Goal: Task Accomplishment & Management: Manage account settings

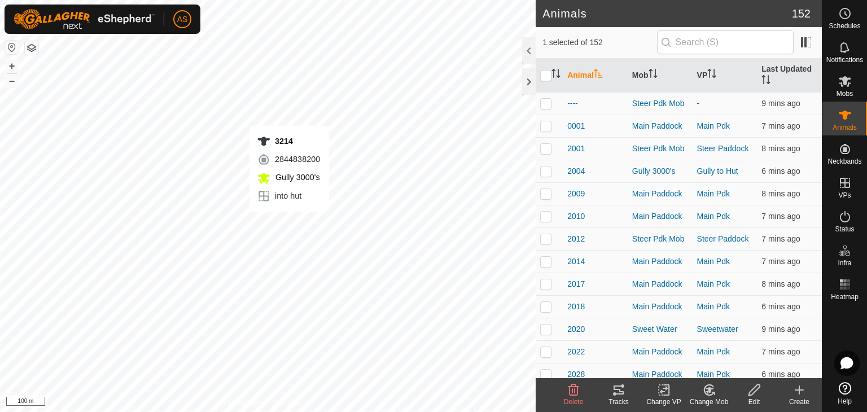
click at [289, 223] on div "3214 2844838200 Gully 3000's into hut + – ⇧ i 100 m" at bounding box center [268, 206] width 536 height 412
checkbox input "true"
click at [664, 387] on icon at bounding box center [664, 390] width 14 height 14
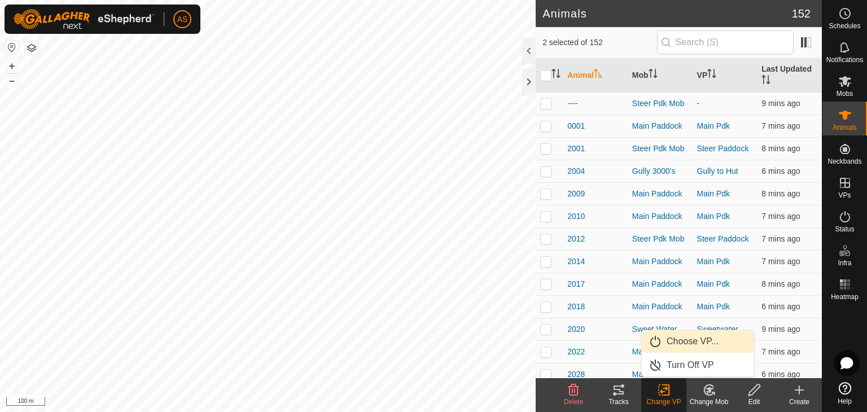
click at [688, 336] on link "Choose VP..." at bounding box center [698, 341] width 112 height 23
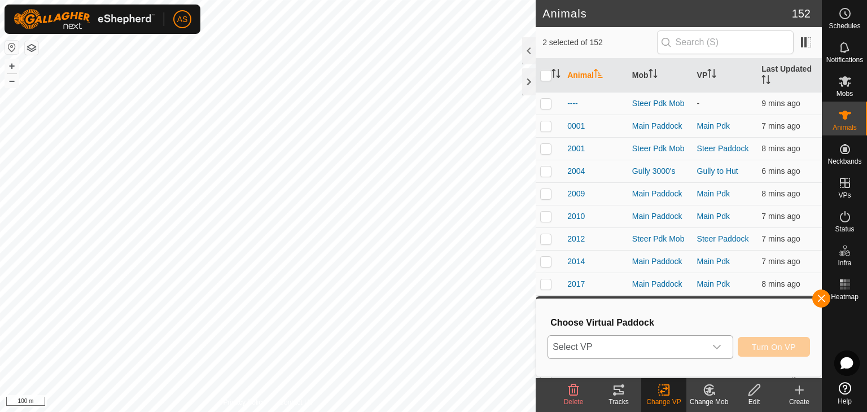
click at [612, 349] on span "Select VP" at bounding box center [626, 347] width 157 height 23
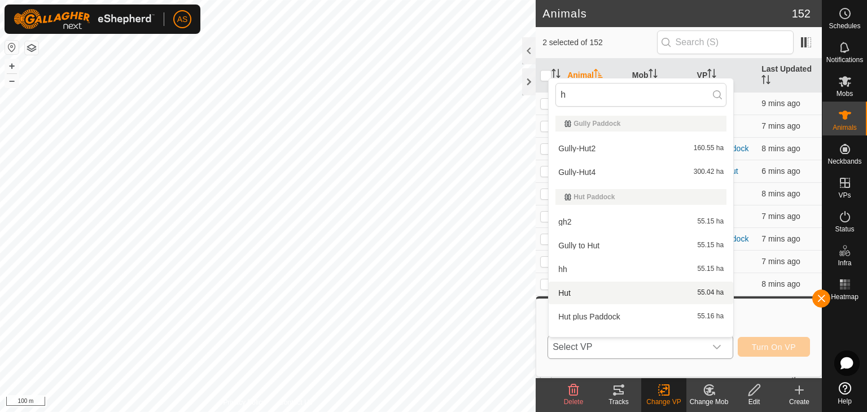
type input "h"
click at [581, 295] on li "Hut 55.04 ha" at bounding box center [641, 293] width 185 height 23
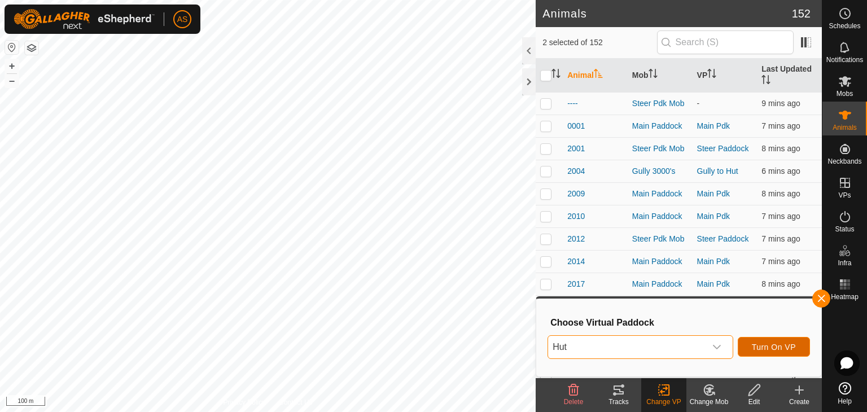
click at [765, 343] on span "Turn On VP" at bounding box center [774, 347] width 44 height 9
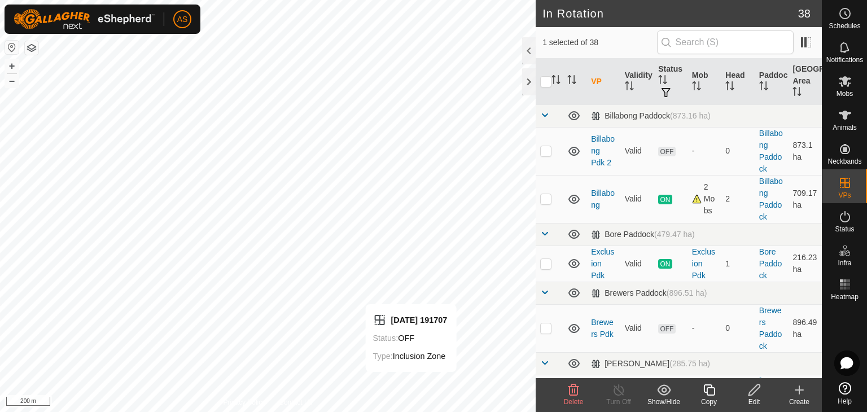
checkbox input "true"
checkbox input "false"
checkbox input "true"
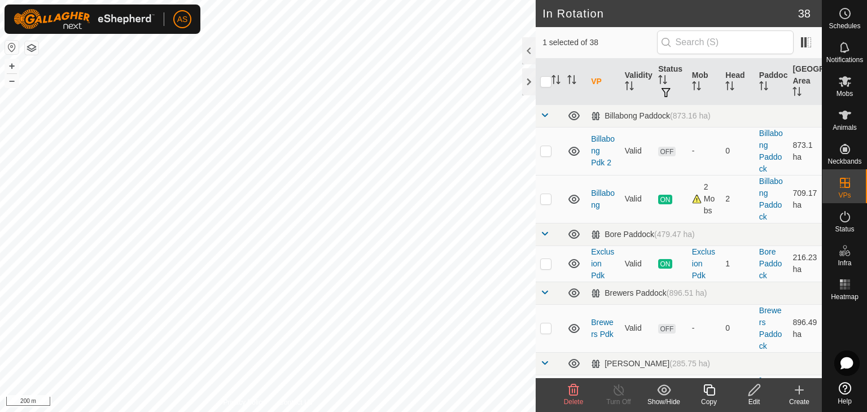
checkbox input "false"
click at [753, 397] on div "Edit" at bounding box center [754, 402] width 45 height 10
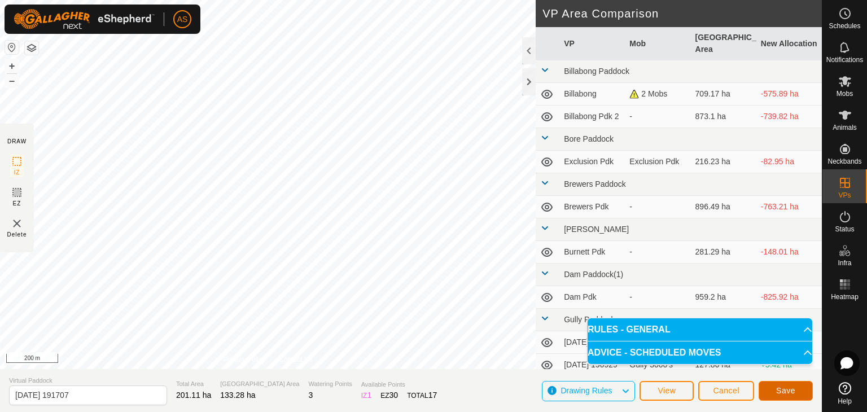
click at [783, 384] on button "Save" at bounding box center [786, 391] width 54 height 20
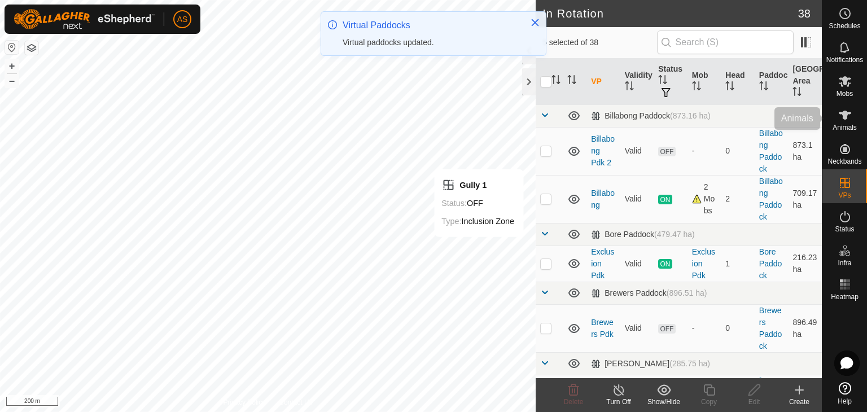
click at [842, 116] on icon at bounding box center [845, 115] width 12 height 9
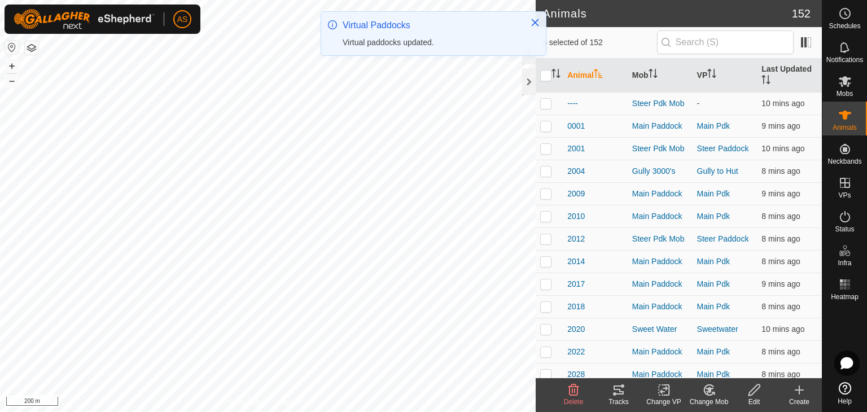
checkbox input "true"
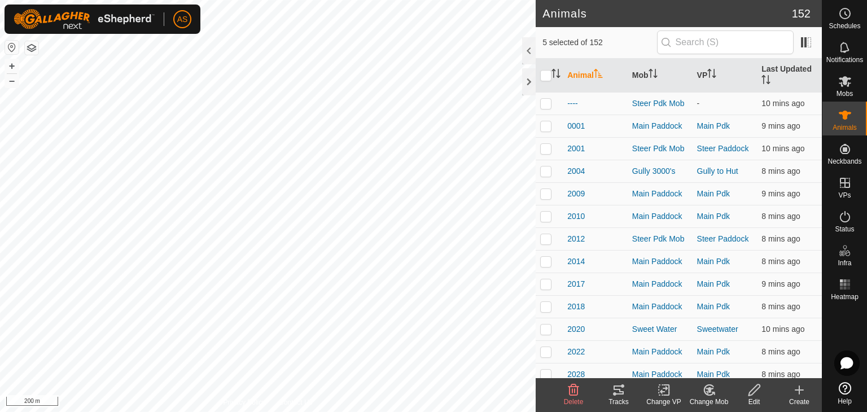
click at [661, 391] on icon at bounding box center [664, 390] width 8 height 7
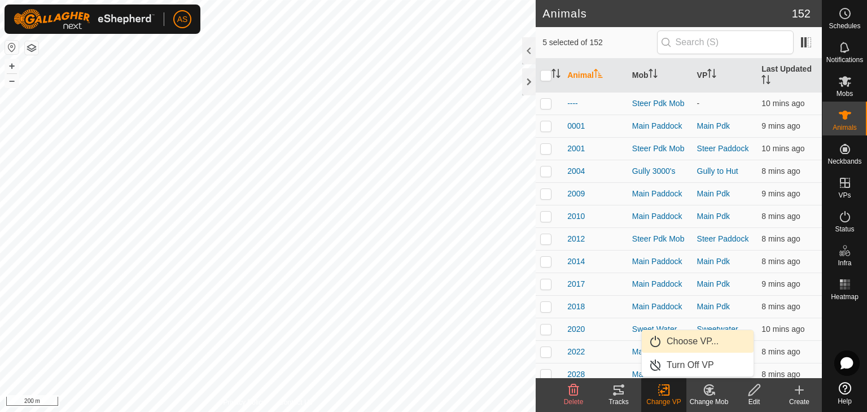
click at [682, 345] on link "Choose VP..." at bounding box center [698, 341] width 112 height 23
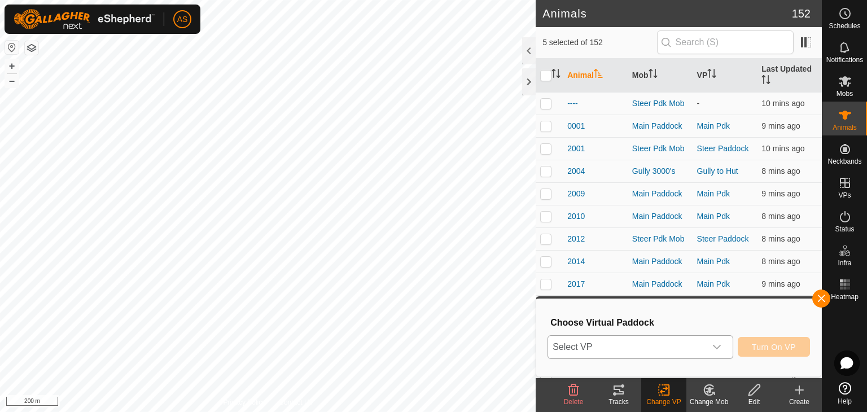
click at [597, 351] on span "Select VP" at bounding box center [626, 347] width 157 height 23
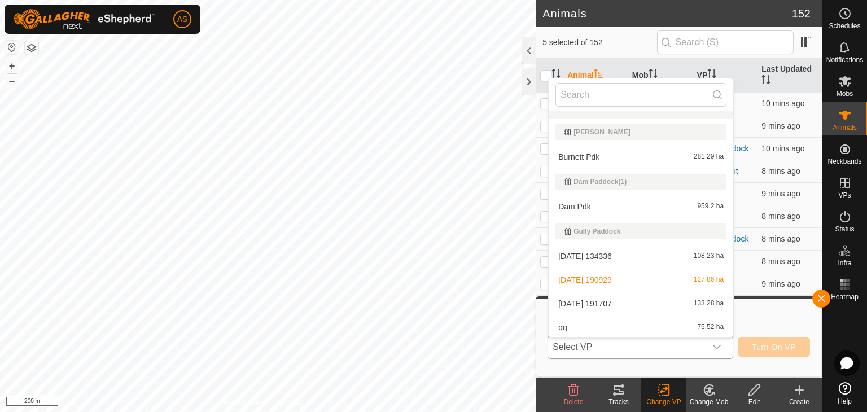
scroll to position [169, 0]
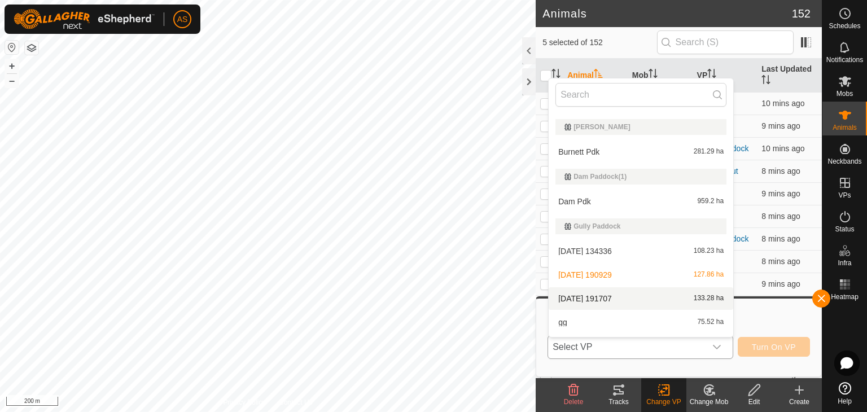
click at [585, 297] on li "2025-08-10 191707 133.28 ha" at bounding box center [641, 298] width 185 height 23
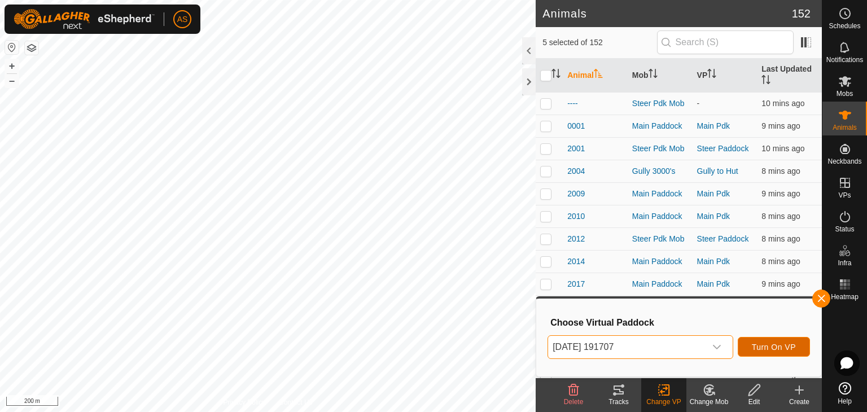
click at [768, 347] on span "Turn On VP" at bounding box center [774, 347] width 44 height 9
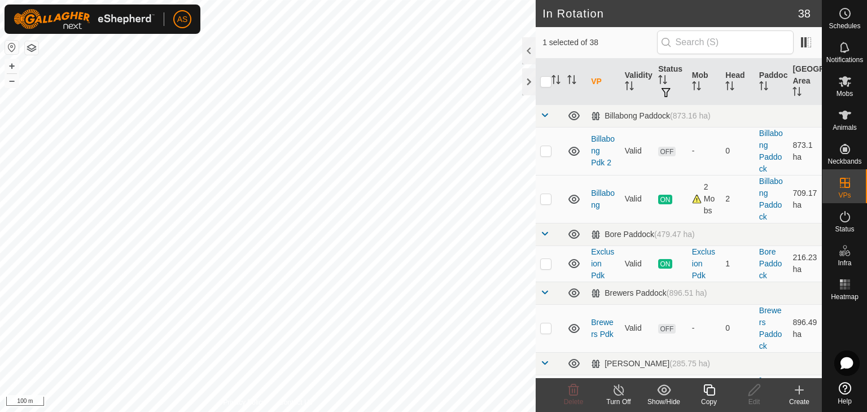
checkbox input "true"
checkbox input "false"
checkbox input "true"
checkbox input "false"
checkbox input "true"
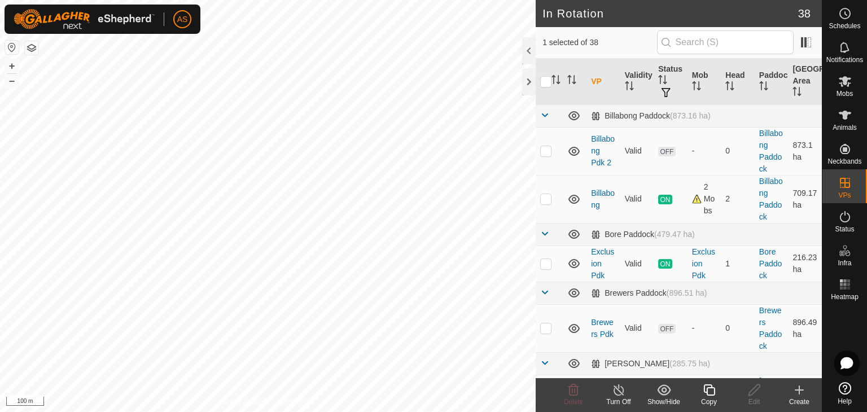
checkbox input "false"
checkbox input "true"
click at [752, 387] on icon at bounding box center [754, 390] width 14 height 14
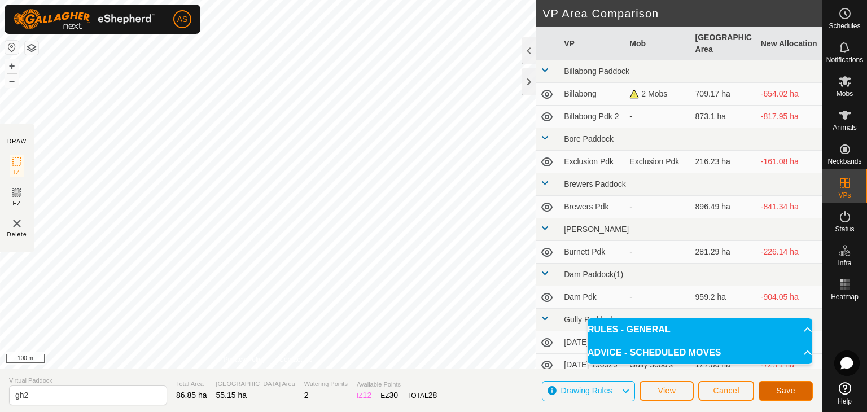
click at [777, 389] on span "Save" at bounding box center [785, 390] width 19 height 9
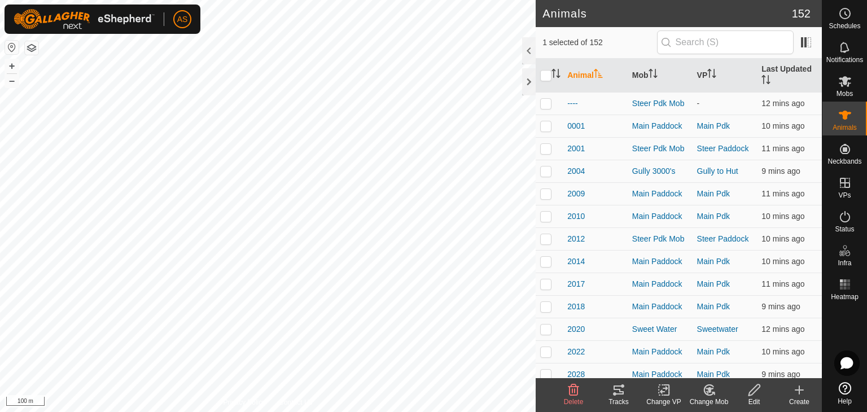
click at [620, 389] on icon at bounding box center [619, 390] width 10 height 9
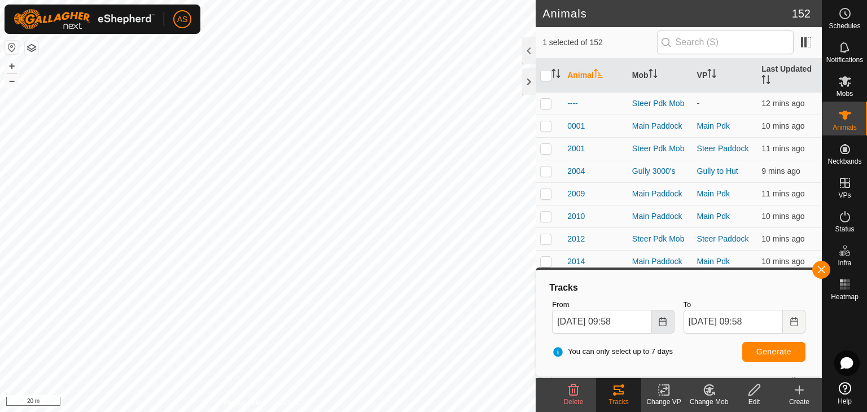
click at [662, 328] on button "Choose Date" at bounding box center [663, 322] width 23 height 24
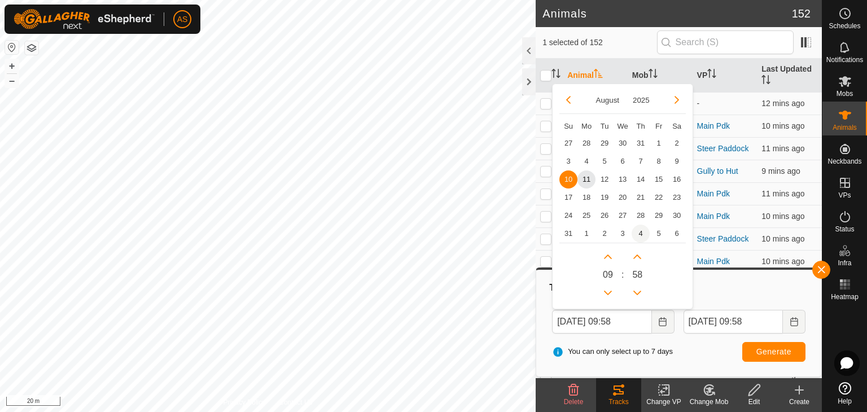
drag, startPoint x: 605, startPoint y: 160, endPoint x: 641, endPoint y: 224, distance: 73.8
click at [606, 160] on span "5" at bounding box center [604, 161] width 18 height 18
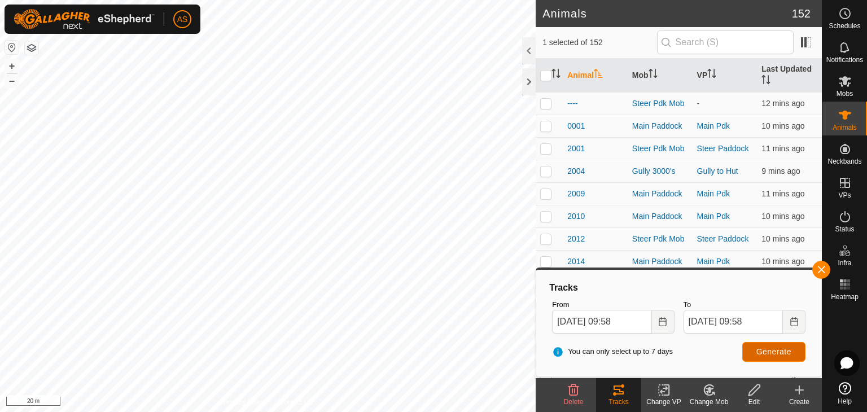
click at [768, 351] on span "Generate" at bounding box center [773, 351] width 35 height 9
click at [664, 323] on icon "Choose Date" at bounding box center [662, 321] width 9 height 9
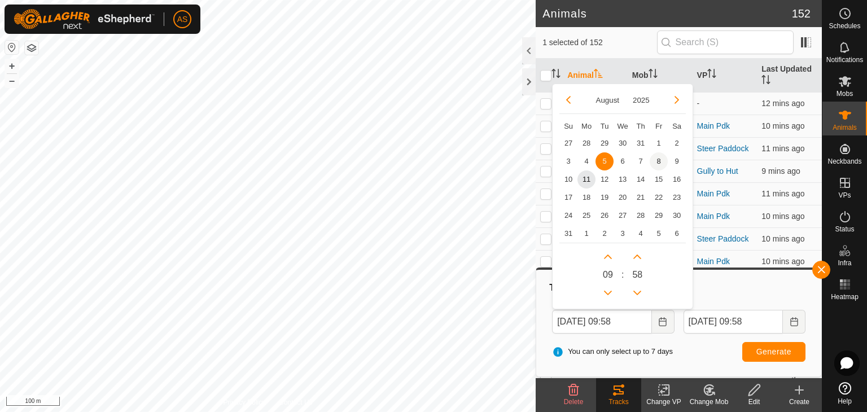
click at [653, 161] on span "8" at bounding box center [659, 161] width 18 height 18
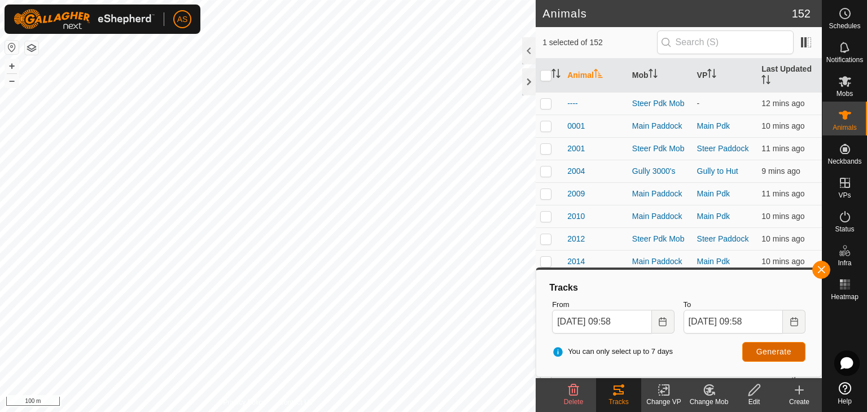
click at [776, 344] on button "Generate" at bounding box center [773, 352] width 63 height 20
click at [662, 326] on icon "Choose Date" at bounding box center [662, 321] width 7 height 9
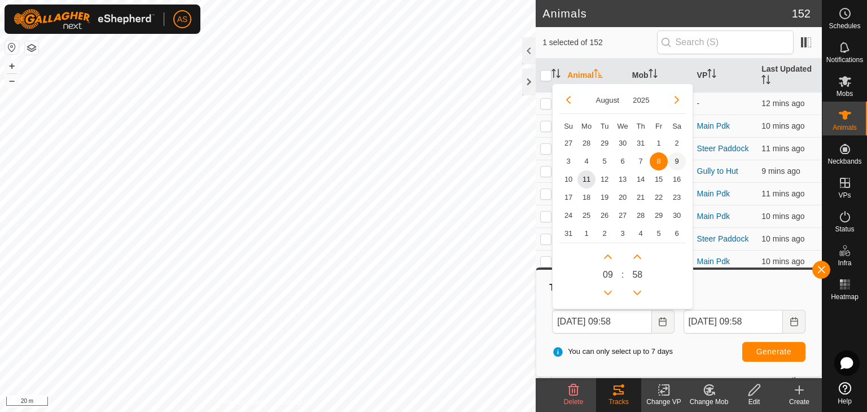
click at [677, 161] on span "9" at bounding box center [677, 161] width 18 height 18
type input "09 Aug, 2025 09:58"
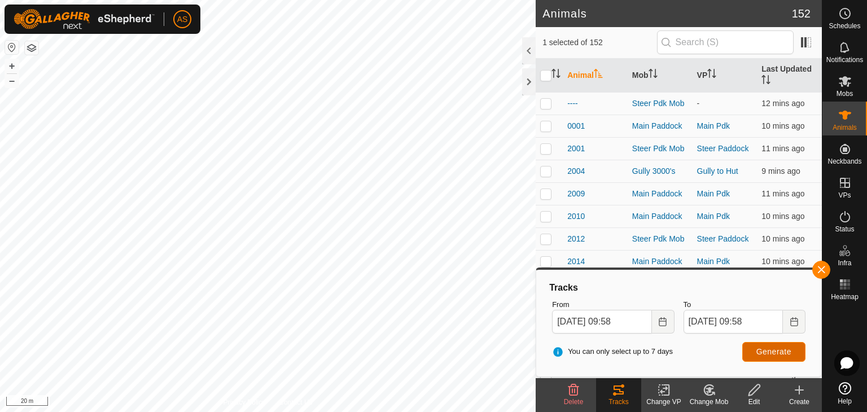
click at [758, 352] on span "Generate" at bounding box center [773, 351] width 35 height 9
click at [818, 269] on button "button" at bounding box center [821, 270] width 18 height 18
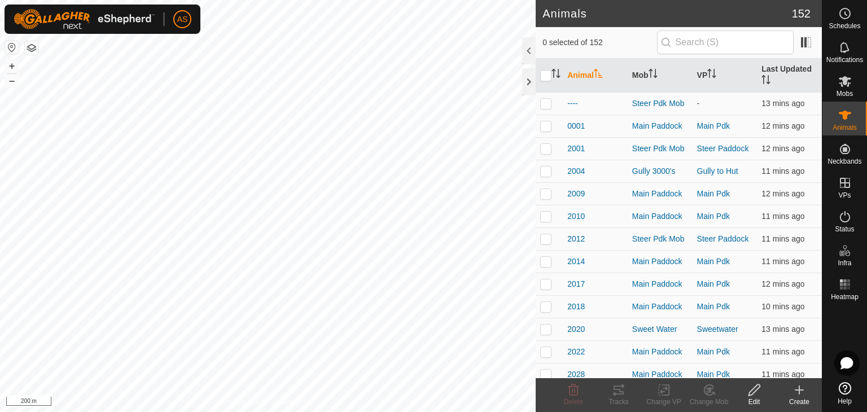
click at [347, 411] on html "AS Schedules Notifications Mobs Animals Neckbands VPs Status Infra Heatmap Help…" at bounding box center [433, 206] width 867 height 412
checkbox input "true"
click at [621, 390] on icon at bounding box center [619, 390] width 14 height 14
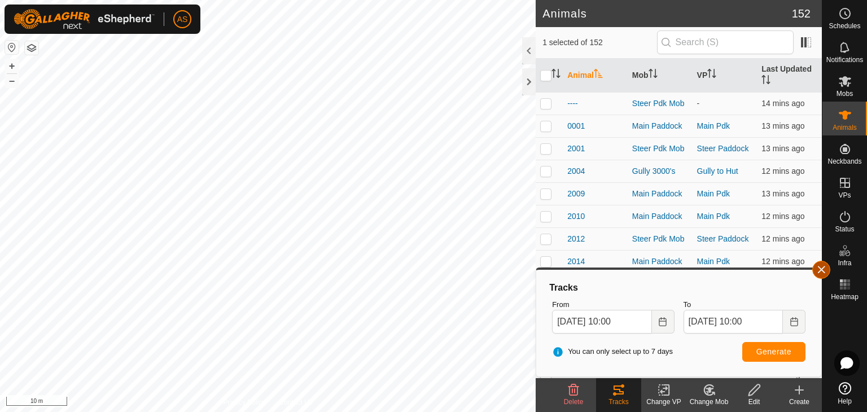
click at [816, 273] on button "button" at bounding box center [821, 270] width 18 height 18
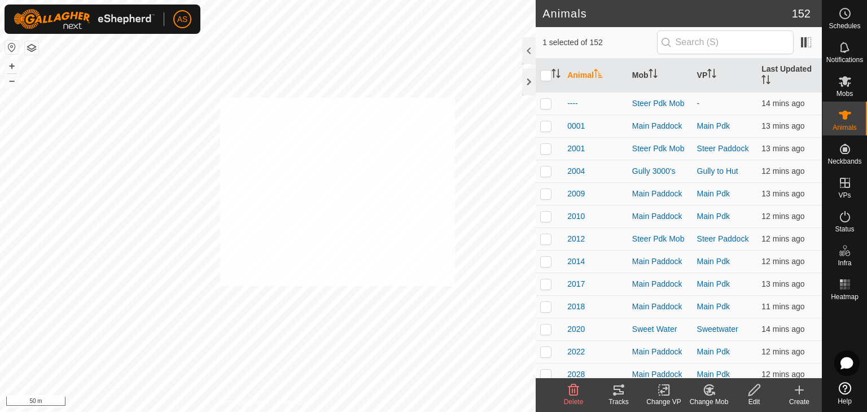
checkbox input "true"
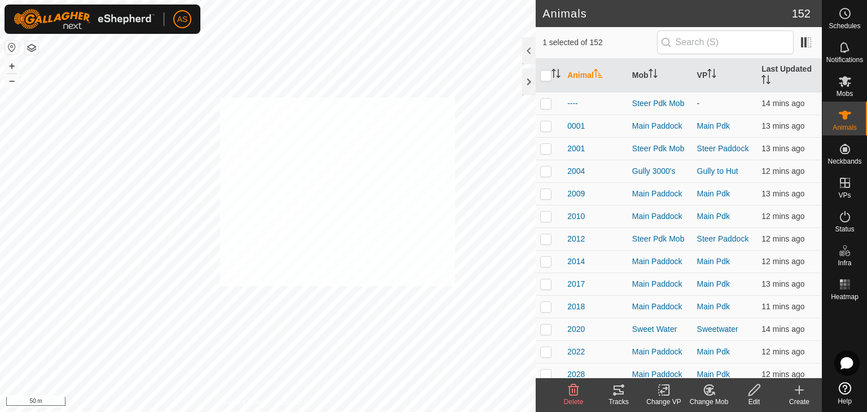
checkbox input "true"
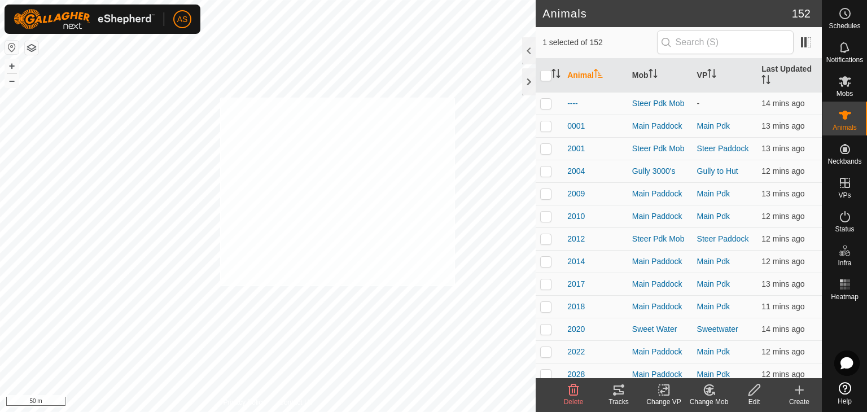
checkbox input "true"
click at [380, 296] on div "3072 1023536677 Gully 3000's Gully to Hut + – ⇧ i 50 m" at bounding box center [268, 206] width 536 height 412
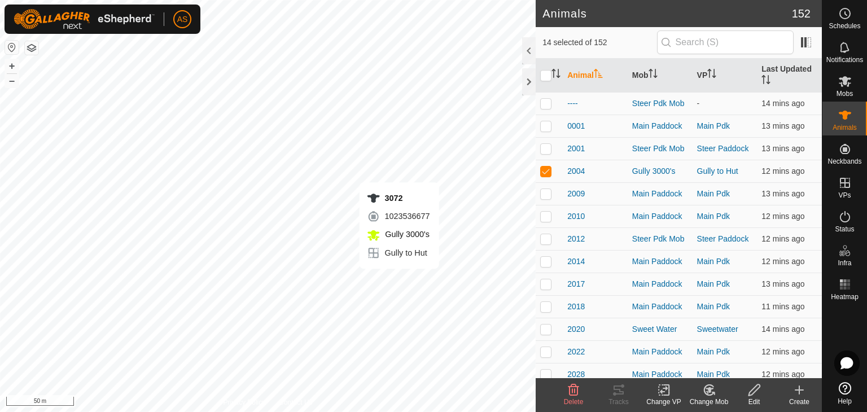
click at [399, 280] on div "3072 1023536677 Gully 3000's Gully to Hut + – ⇧ i 50 m" at bounding box center [268, 206] width 536 height 412
checkbox input "true"
click at [555, 75] on icon "Activate to sort" at bounding box center [555, 73] width 9 height 9
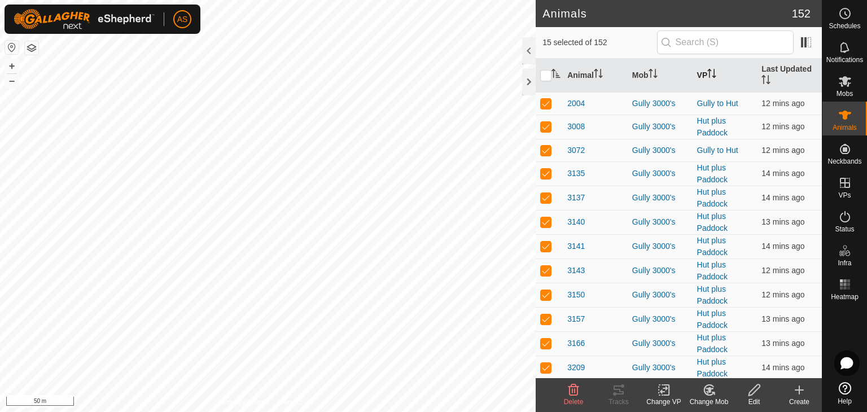
click at [699, 72] on th "VP" at bounding box center [725, 76] width 65 height 34
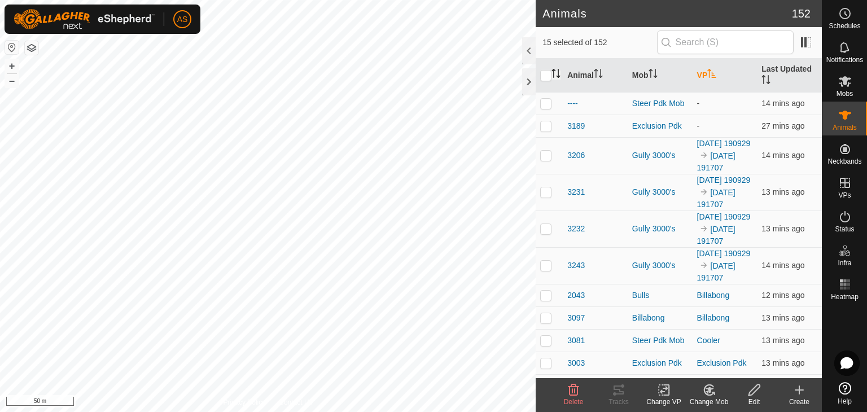
click at [557, 76] on icon "Activate to sort" at bounding box center [555, 73] width 9 height 9
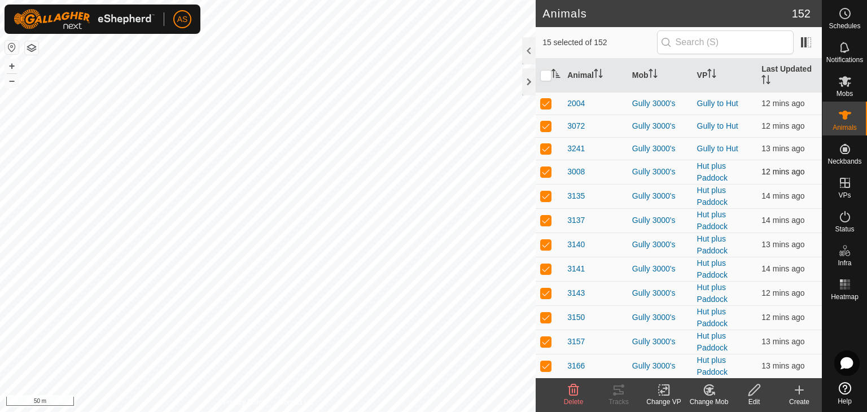
click at [546, 172] on p-checkbox at bounding box center [545, 171] width 11 height 9
checkbox input "false"
click at [546, 172] on p-checkbox at bounding box center [545, 171] width 11 height 9
checkbox input "false"
click at [548, 172] on p-checkbox at bounding box center [545, 171] width 11 height 9
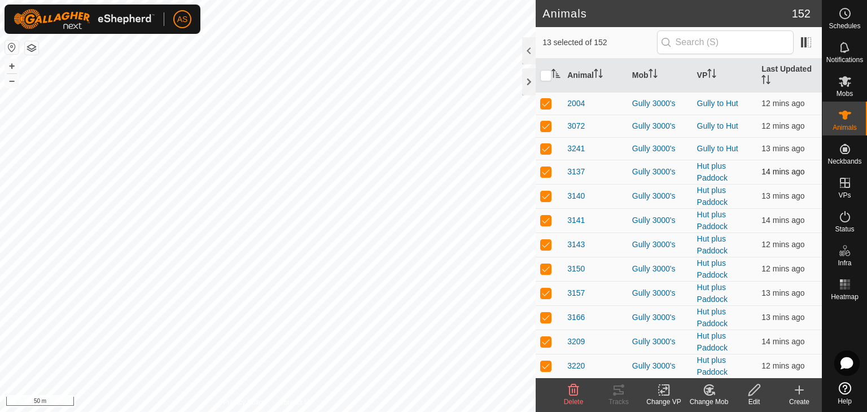
checkbox input "false"
click at [548, 172] on p-checkbox at bounding box center [545, 171] width 11 height 9
checkbox input "false"
click at [548, 172] on p-checkbox at bounding box center [545, 171] width 11 height 9
checkbox input "false"
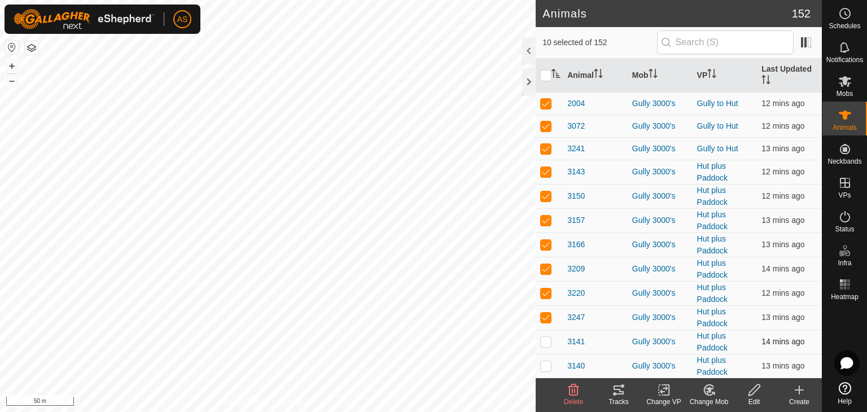
click at [548, 172] on p-checkbox at bounding box center [545, 171] width 11 height 9
checkbox input "false"
click at [548, 172] on p-checkbox at bounding box center [545, 171] width 11 height 9
checkbox input "false"
click at [548, 172] on p-checkbox at bounding box center [545, 171] width 11 height 9
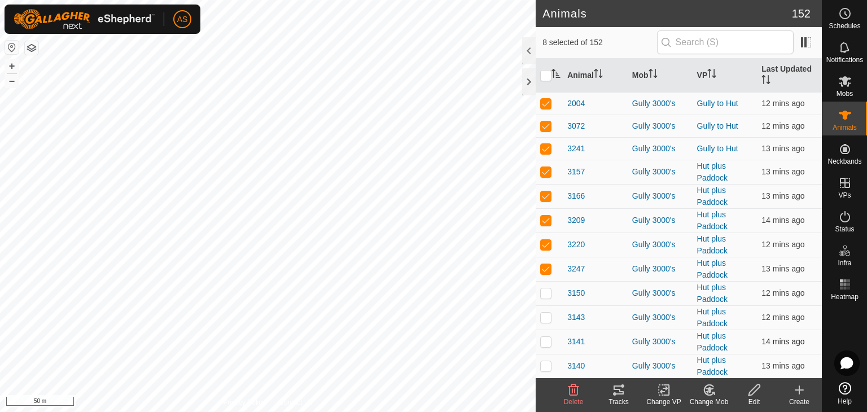
checkbox input "false"
click at [548, 172] on p-checkbox at bounding box center [545, 171] width 11 height 9
checkbox input "false"
click at [548, 172] on p-checkbox at bounding box center [545, 171] width 11 height 9
checkbox input "false"
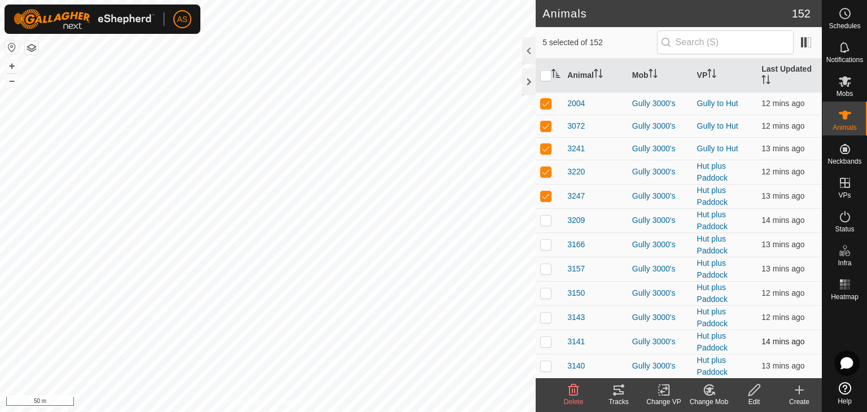
click at [548, 172] on p-checkbox at bounding box center [545, 171] width 11 height 9
checkbox input "false"
click at [548, 172] on p-checkbox at bounding box center [545, 171] width 11 height 9
checkbox input "false"
click at [663, 389] on icon at bounding box center [664, 390] width 14 height 14
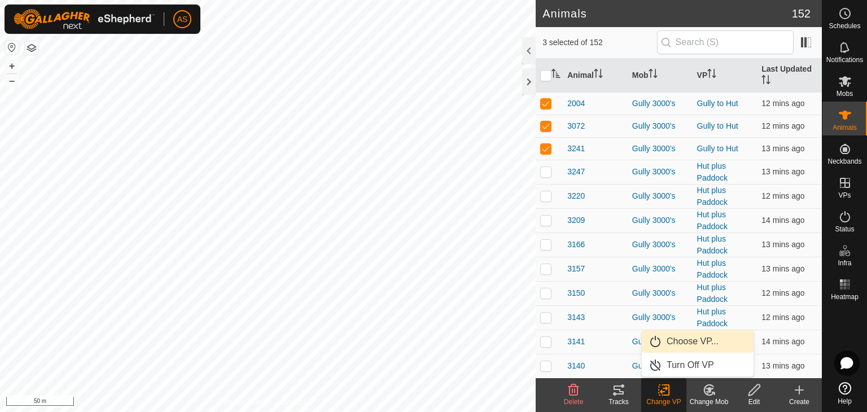
click at [682, 344] on link "Choose VP..." at bounding box center [698, 341] width 112 height 23
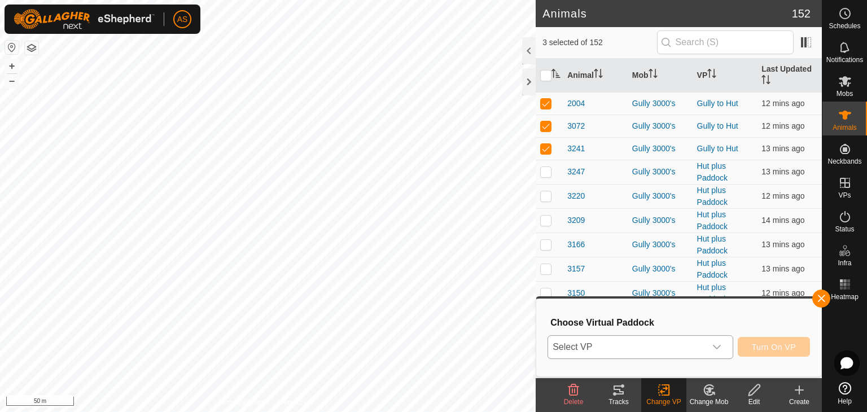
click at [614, 341] on span "Select VP" at bounding box center [626, 347] width 157 height 23
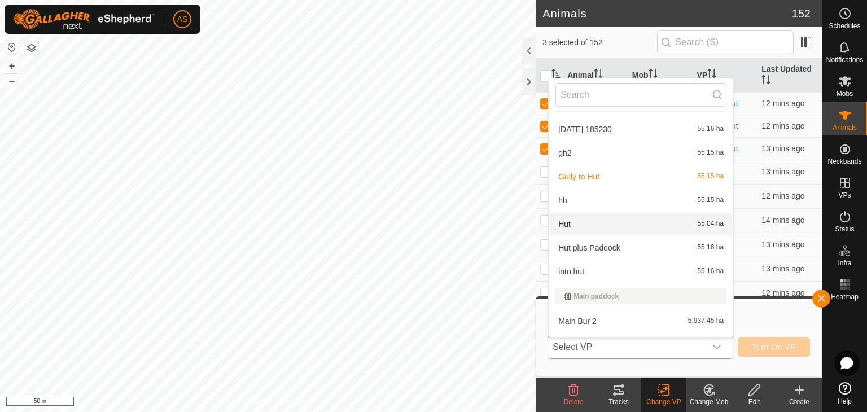
scroll to position [508, 0]
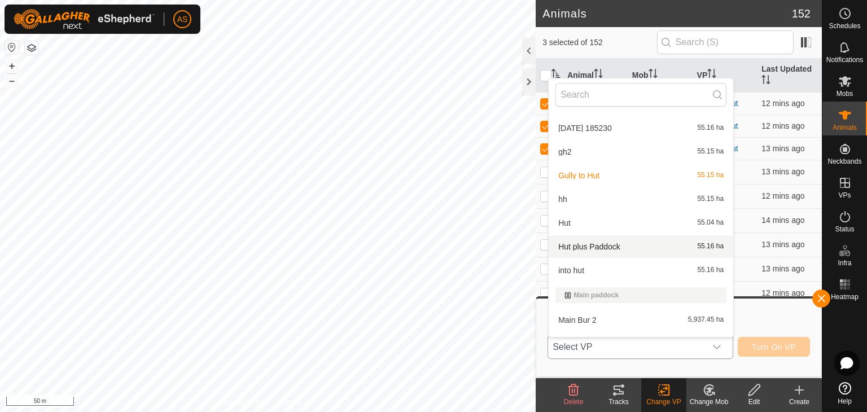
click at [584, 247] on li "Hut plus Paddock 55.16 ha" at bounding box center [641, 246] width 185 height 23
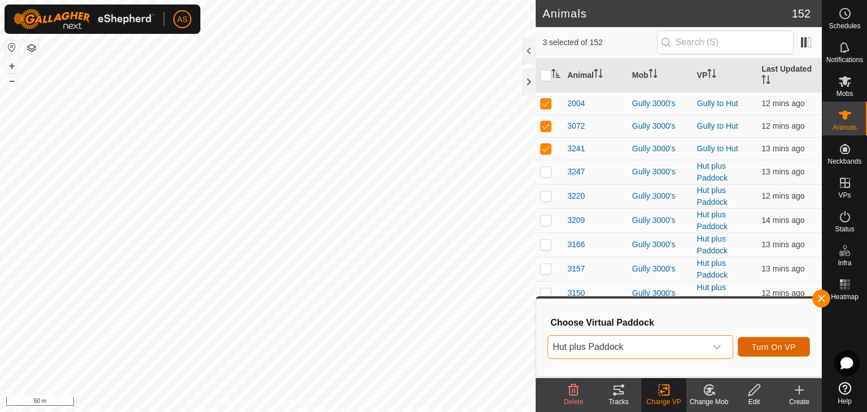
click at [754, 351] on span "Turn On VP" at bounding box center [774, 347] width 44 height 9
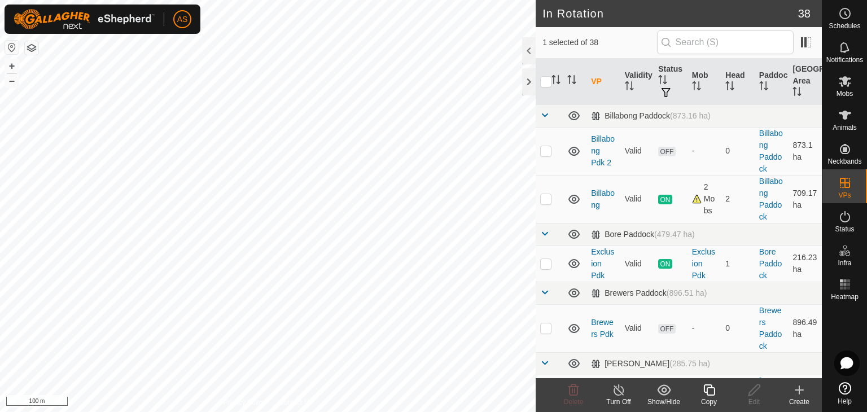
checkbox input "true"
checkbox input "false"
checkbox input "true"
checkbox input "false"
checkbox input "true"
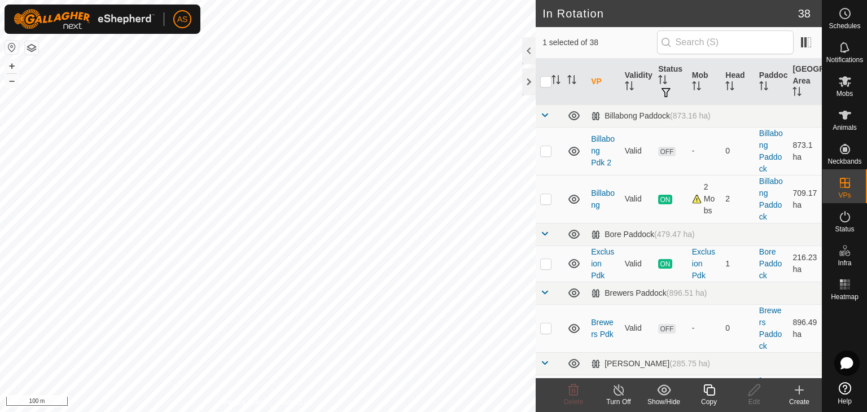
checkbox input "false"
checkbox input "true"
checkbox input "false"
checkbox input "true"
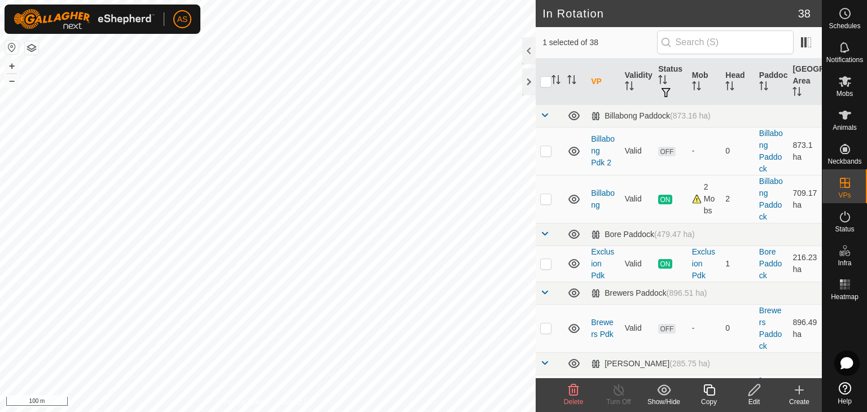
click at [759, 389] on icon at bounding box center [754, 390] width 14 height 14
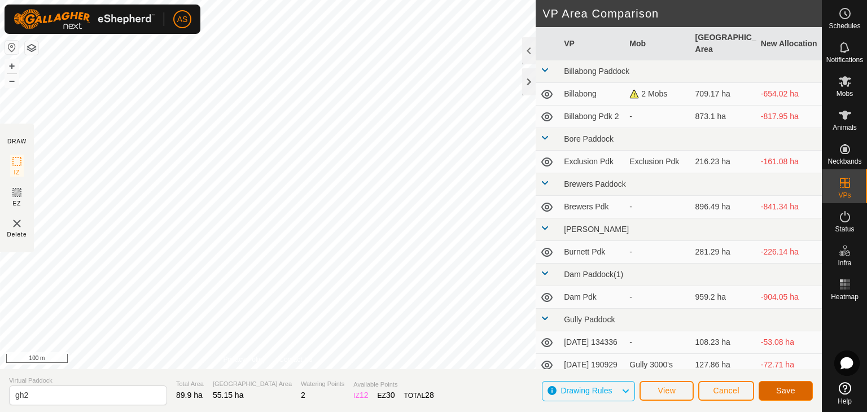
click at [787, 394] on span "Save" at bounding box center [785, 390] width 19 height 9
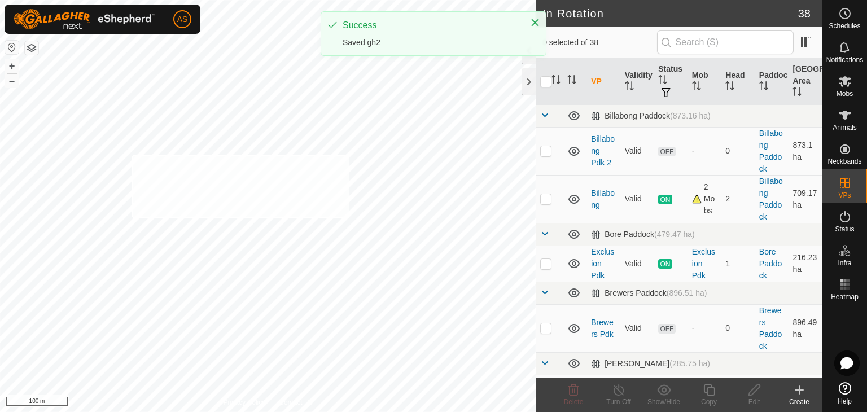
checkbox input "true"
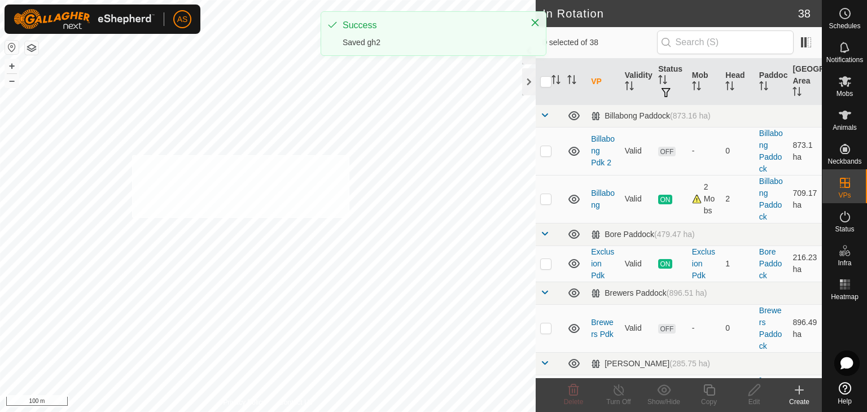
checkbox input "true"
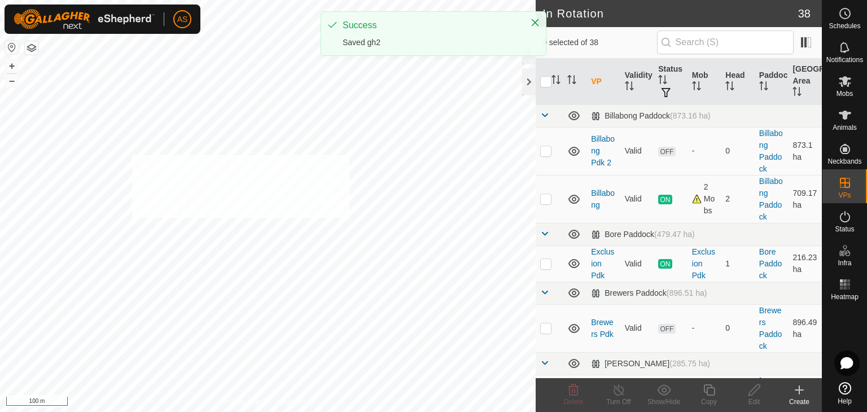
checkbox input "true"
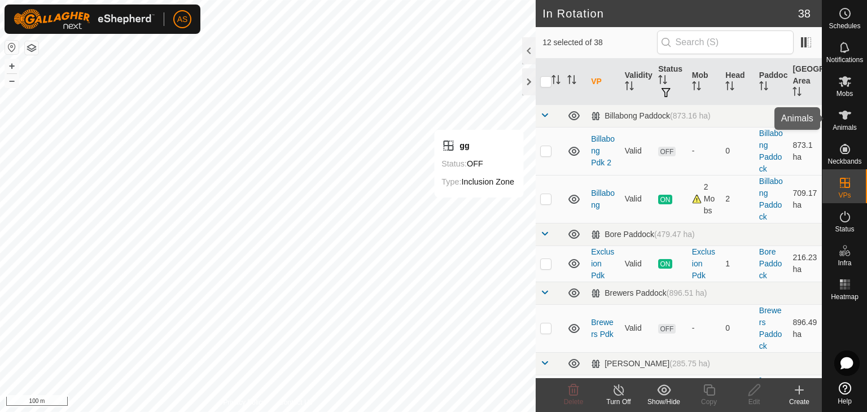
click at [838, 117] on icon at bounding box center [845, 115] width 14 height 14
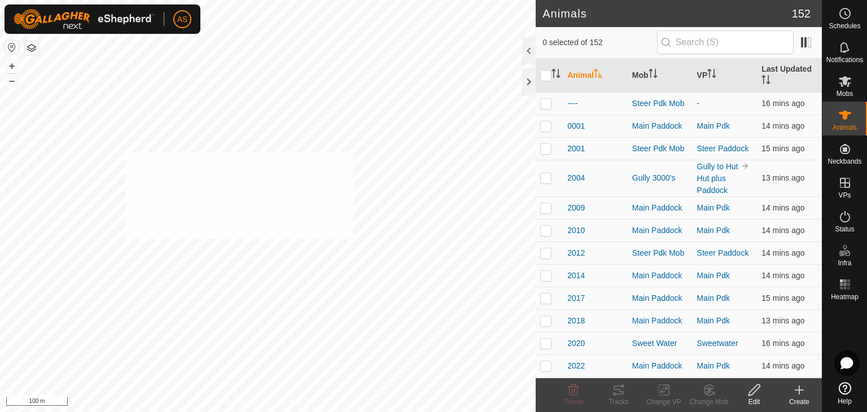
checkbox input "true"
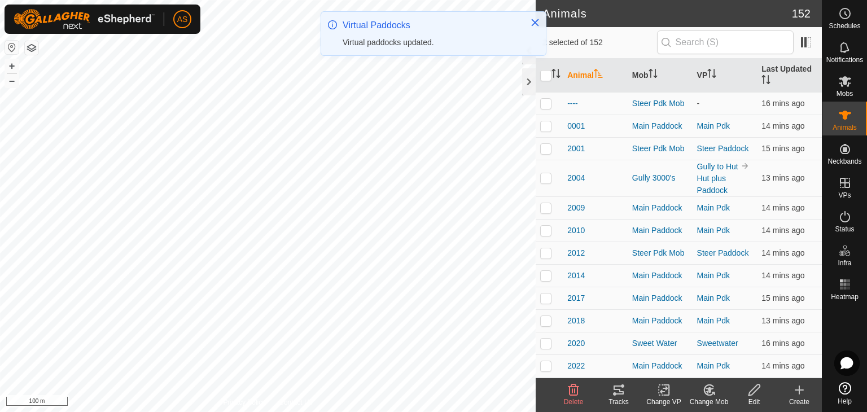
click at [656, 389] on change-vp-svg-icon at bounding box center [663, 390] width 45 height 14
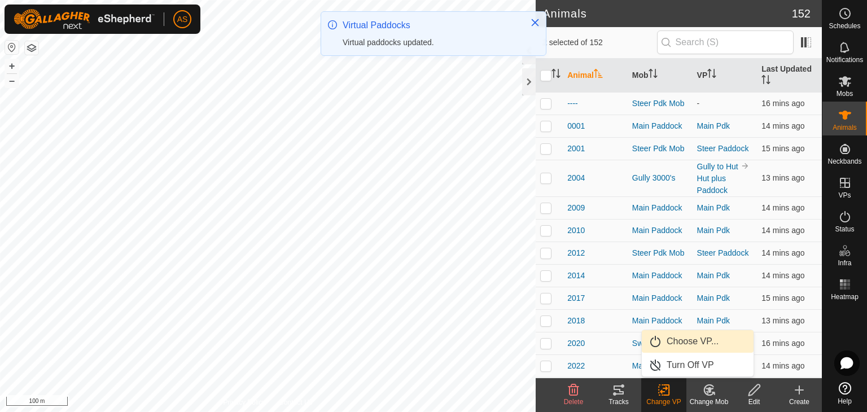
click at [681, 341] on link "Choose VP..." at bounding box center [698, 341] width 112 height 23
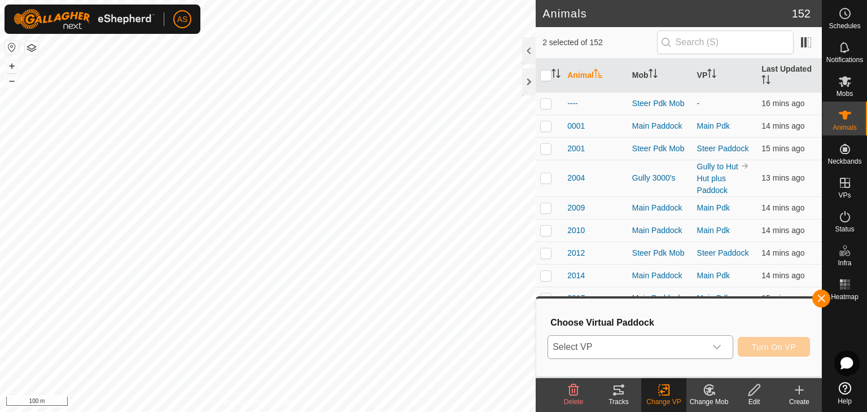
click at [656, 344] on span "Select VP" at bounding box center [626, 347] width 157 height 23
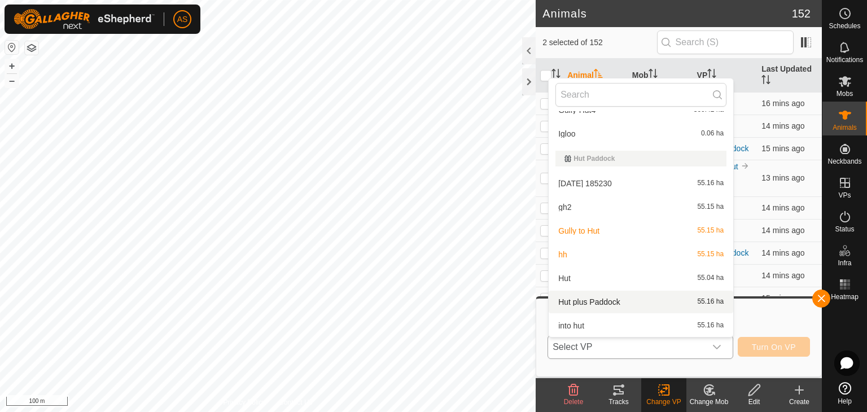
scroll to position [452, 0]
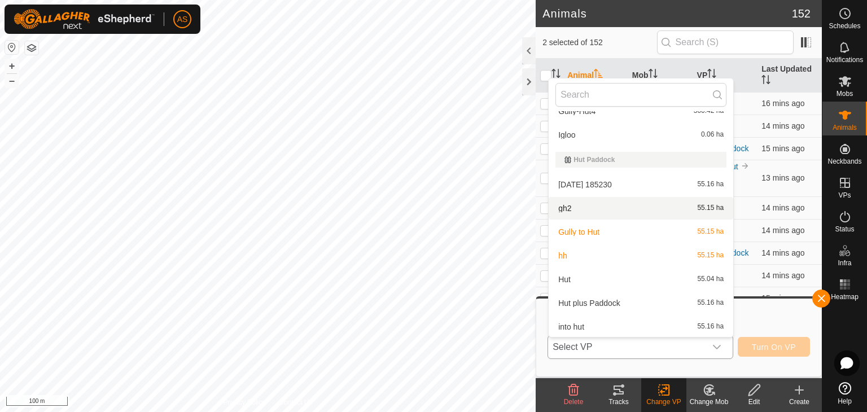
click at [569, 202] on li "gh2 55.15 ha" at bounding box center [641, 208] width 185 height 23
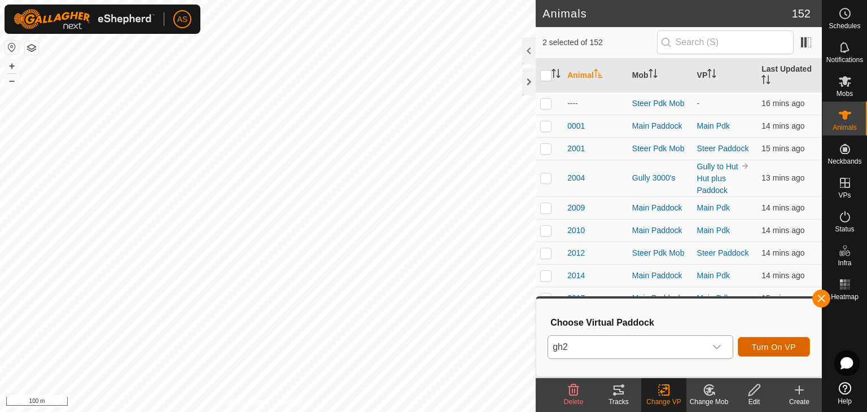
click at [774, 348] on span "Turn On VP" at bounding box center [774, 347] width 44 height 9
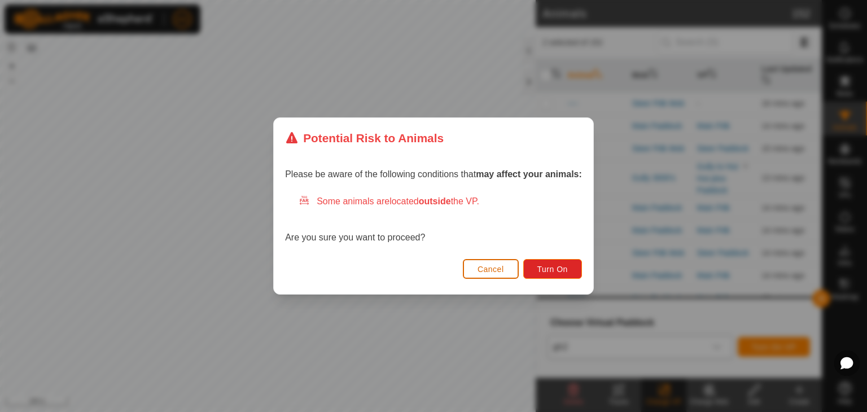
click at [494, 265] on span "Cancel" at bounding box center [491, 269] width 27 height 9
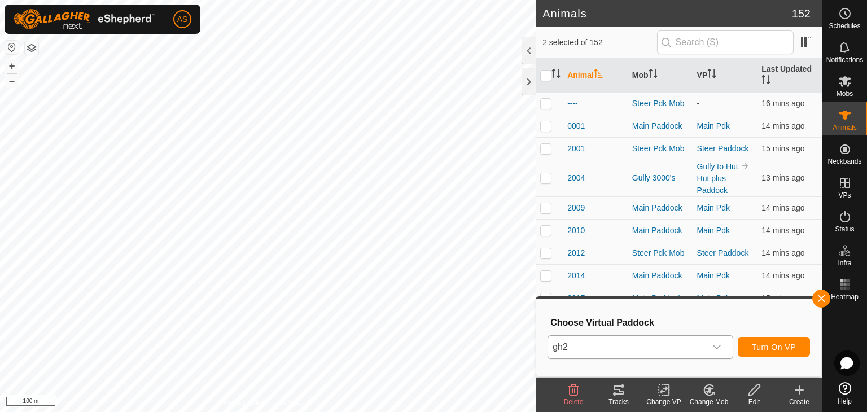
checkbox input "false"
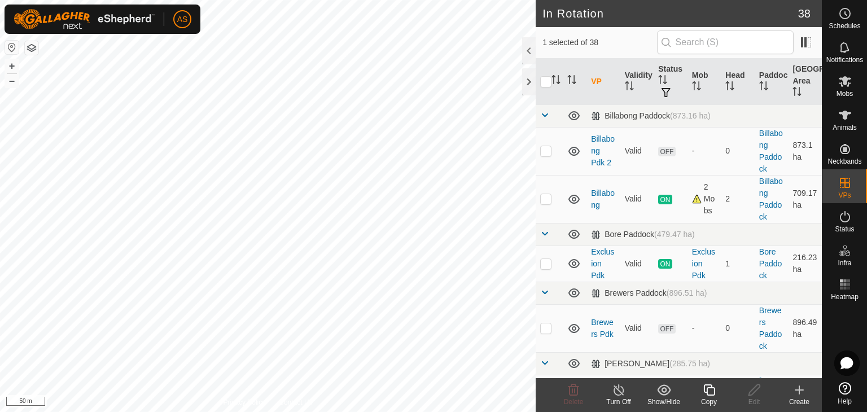
checkbox input "true"
checkbox input "false"
checkbox input "true"
checkbox input "false"
checkbox input "true"
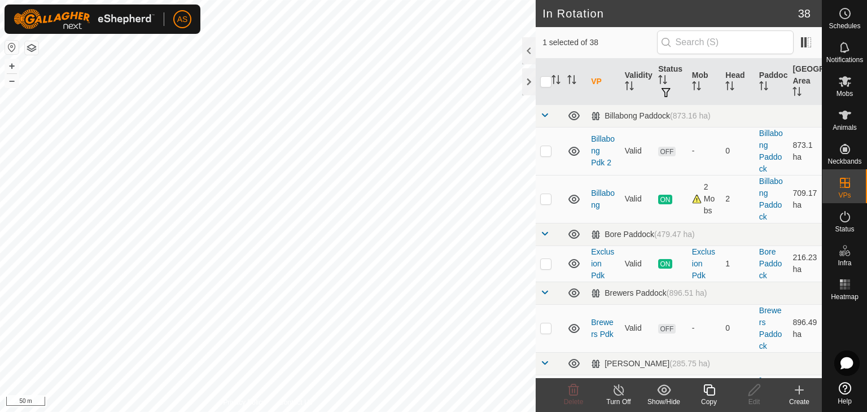
checkbox input "false"
checkbox input "true"
checkbox input "false"
checkbox input "true"
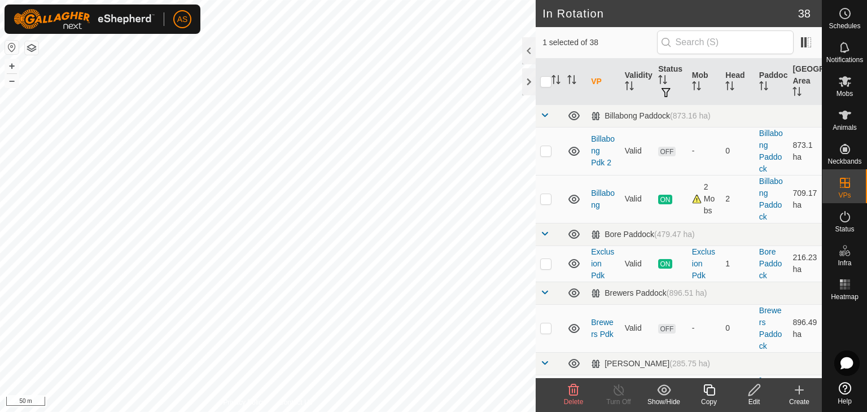
click at [750, 393] on icon at bounding box center [754, 390] width 14 height 14
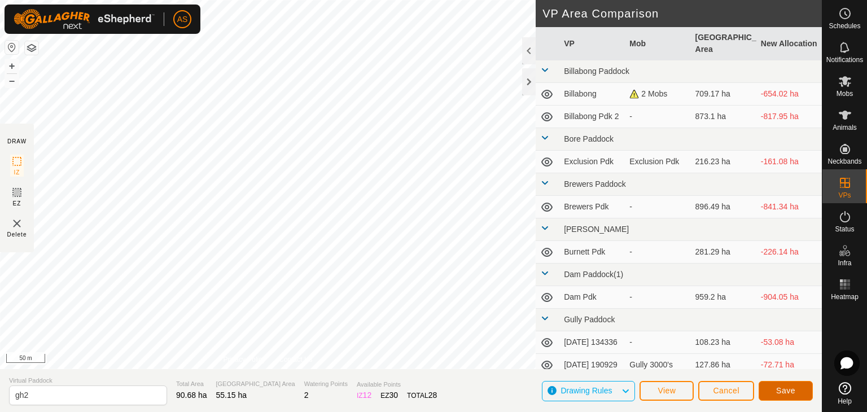
click at [785, 388] on span "Save" at bounding box center [785, 390] width 19 height 9
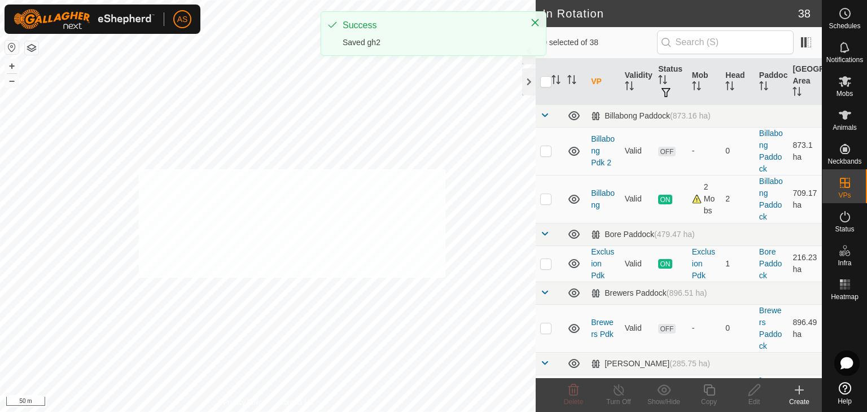
checkbox input "true"
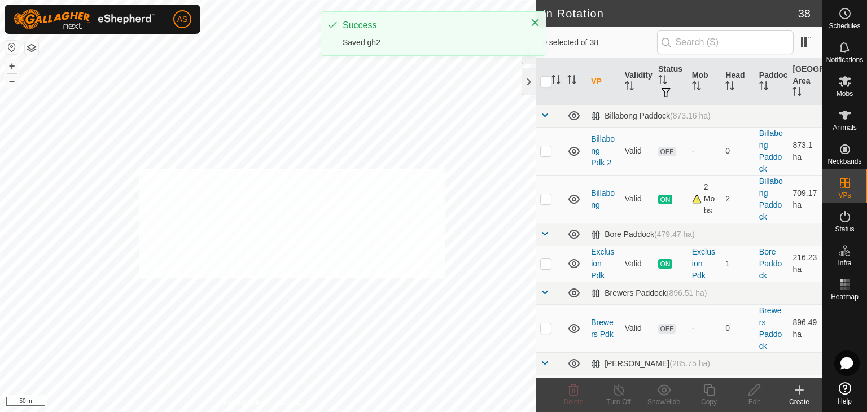
checkbox input "true"
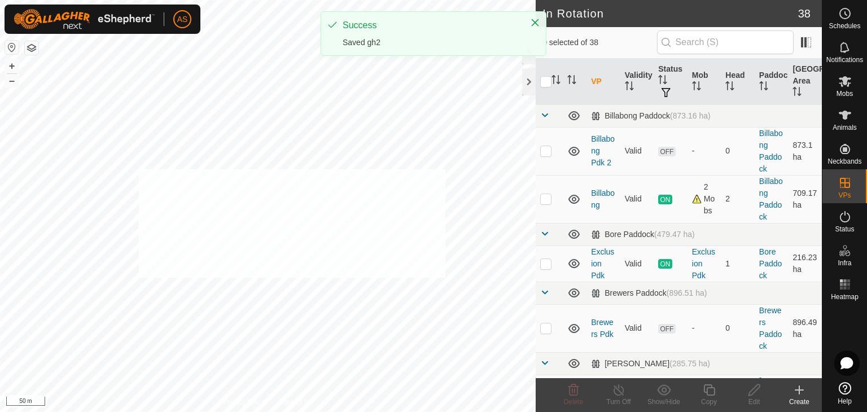
checkbox input "true"
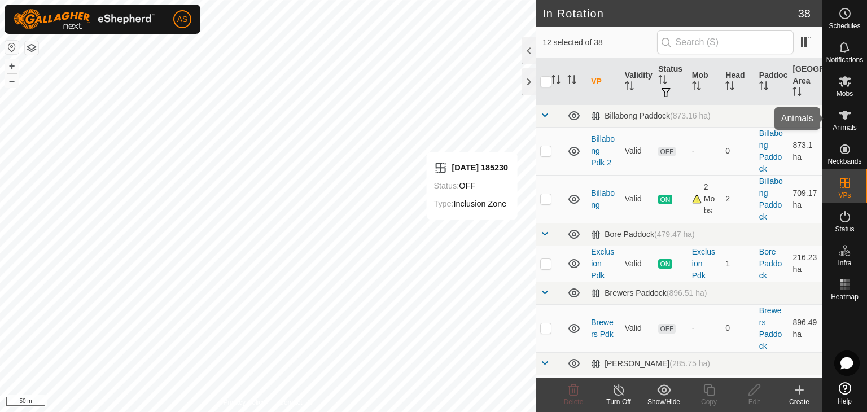
click at [844, 110] on icon at bounding box center [845, 115] width 14 height 14
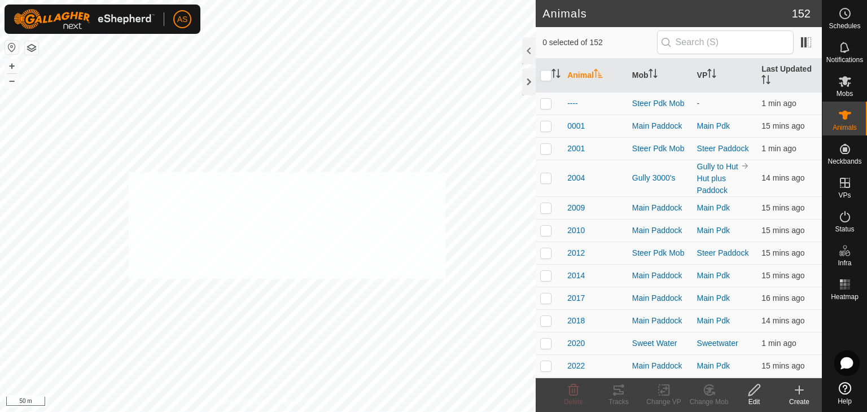
checkbox input "true"
click at [655, 389] on change-vp-svg-icon at bounding box center [663, 390] width 45 height 14
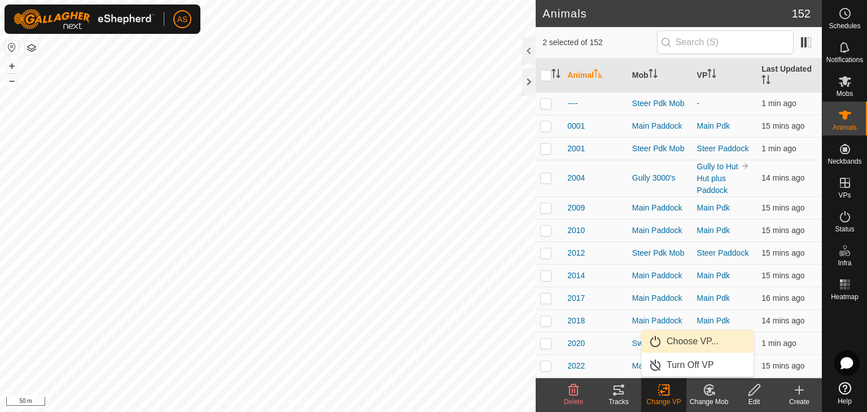
click at [677, 347] on link "Choose VP..." at bounding box center [698, 341] width 112 height 23
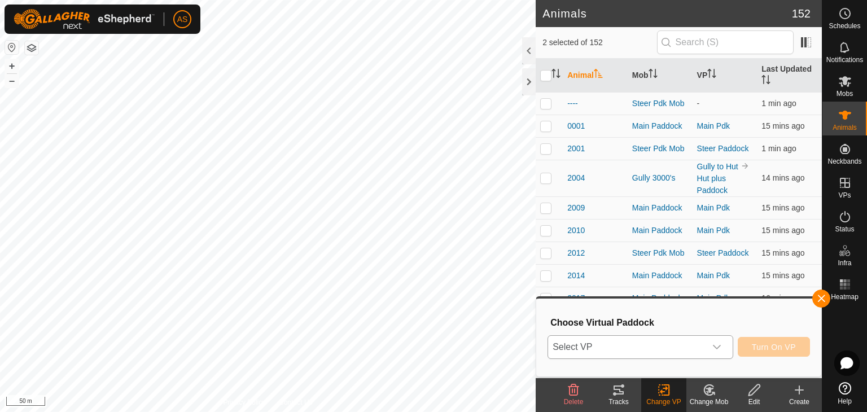
click at [659, 345] on span "Select VP" at bounding box center [626, 347] width 157 height 23
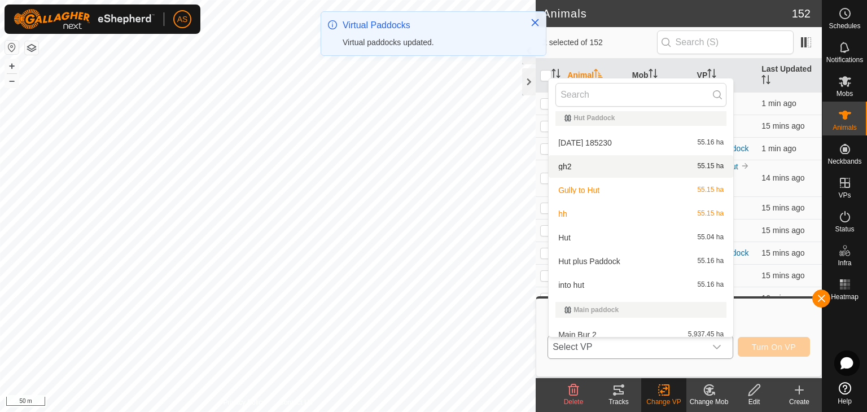
scroll to position [508, 0]
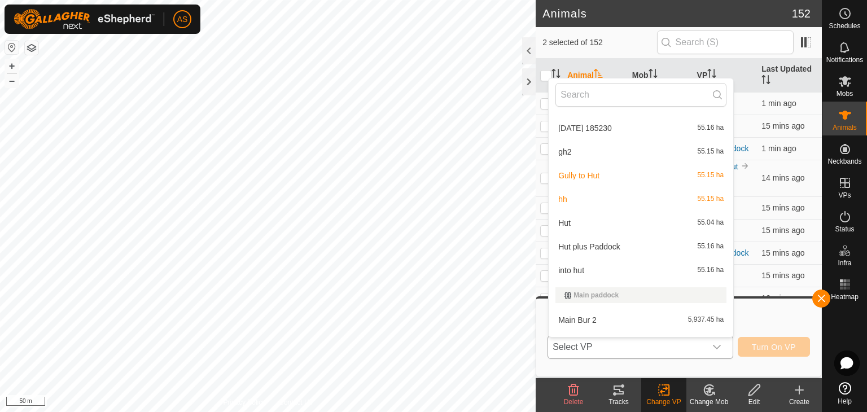
click at [571, 154] on li "gh2 55.15 ha" at bounding box center [641, 152] width 185 height 23
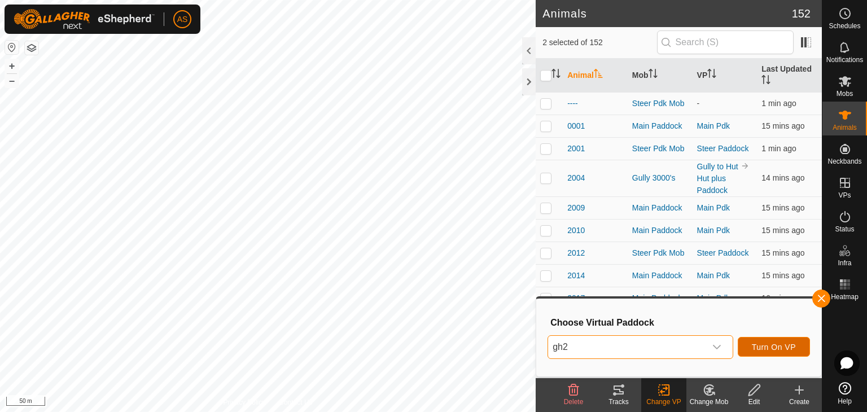
click at [751, 341] on button "Turn On VP" at bounding box center [774, 347] width 72 height 20
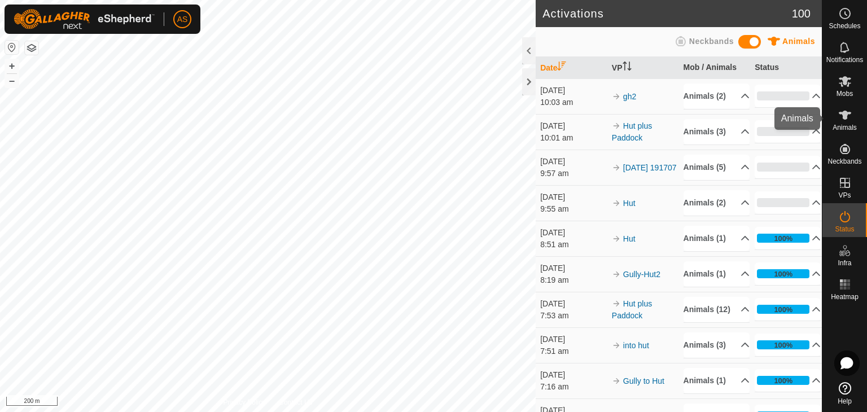
click at [839, 113] on icon at bounding box center [845, 115] width 14 height 14
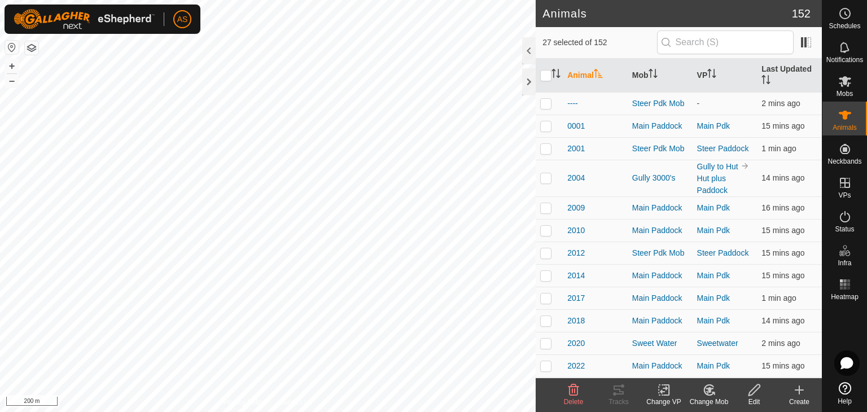
checkbox input "true"
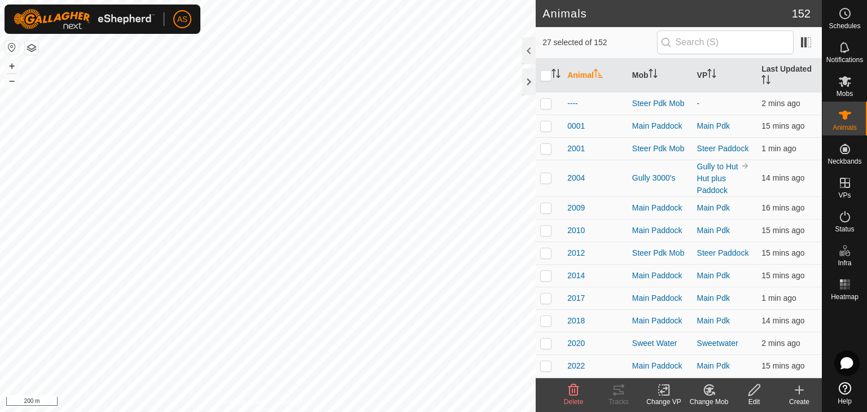
checkbox input "true"
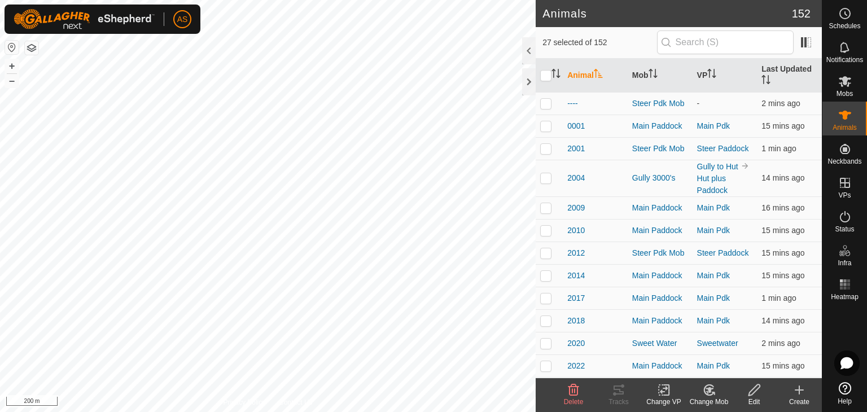
checkbox input "true"
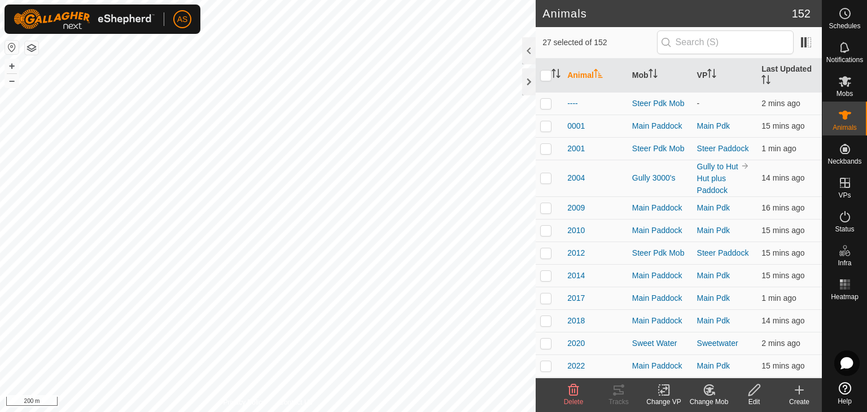
checkbox input "true"
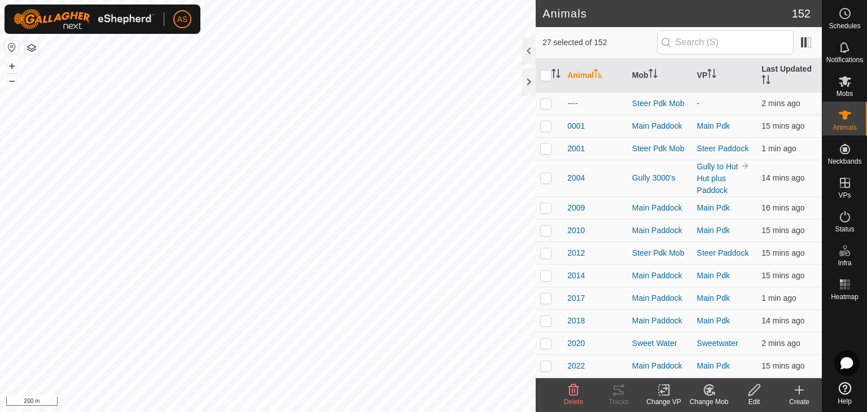
checkbox input "true"
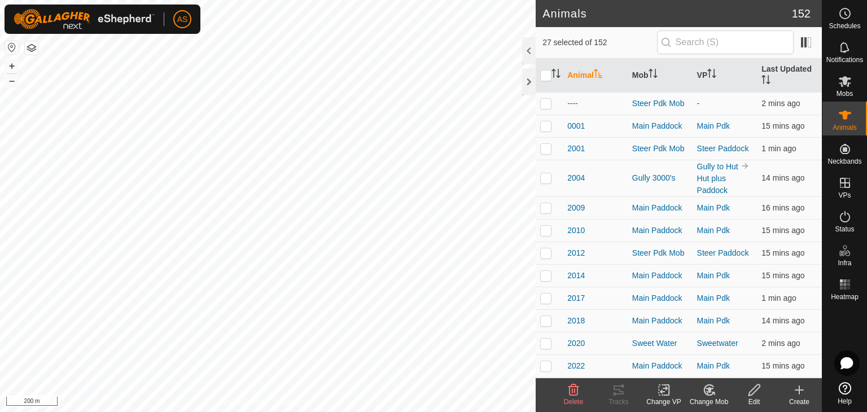
checkbox input "true"
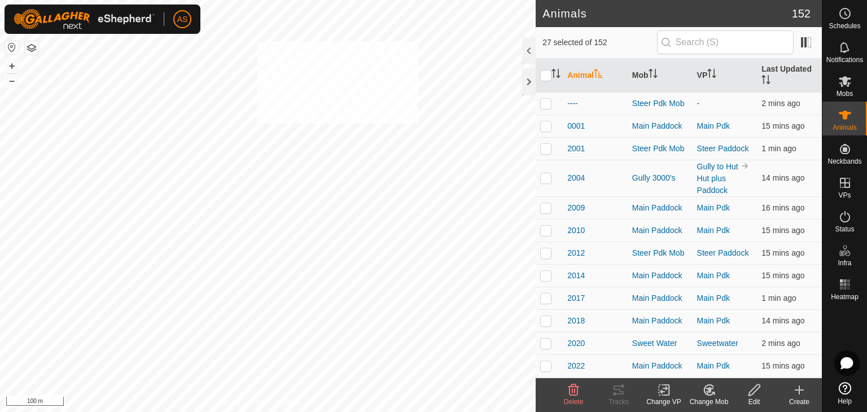
checkbox input "true"
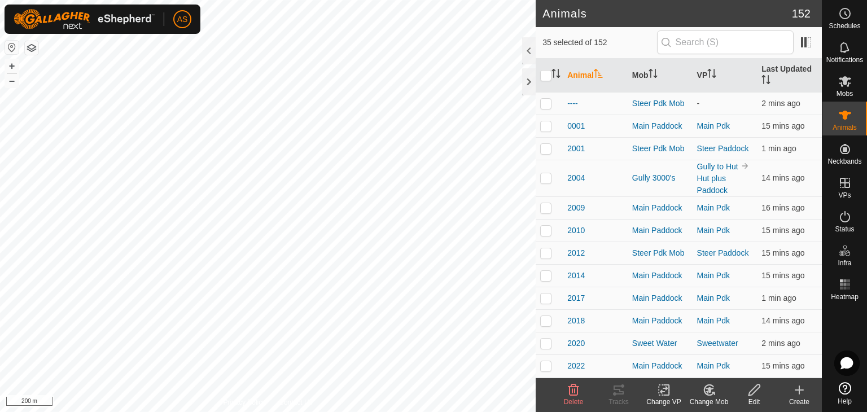
checkbox input "false"
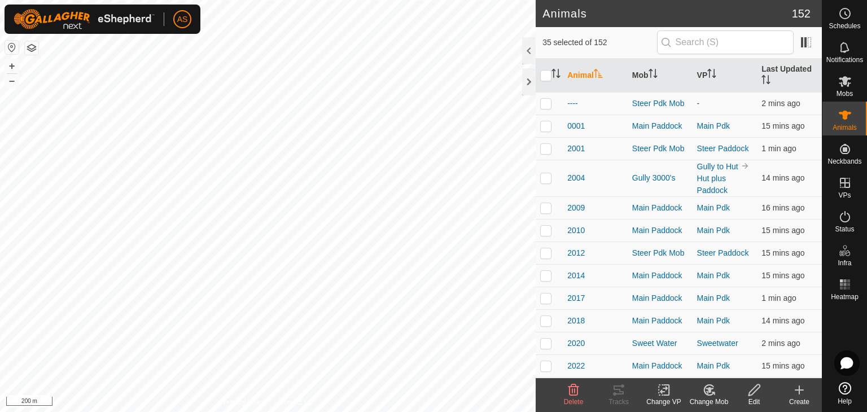
checkbox input "false"
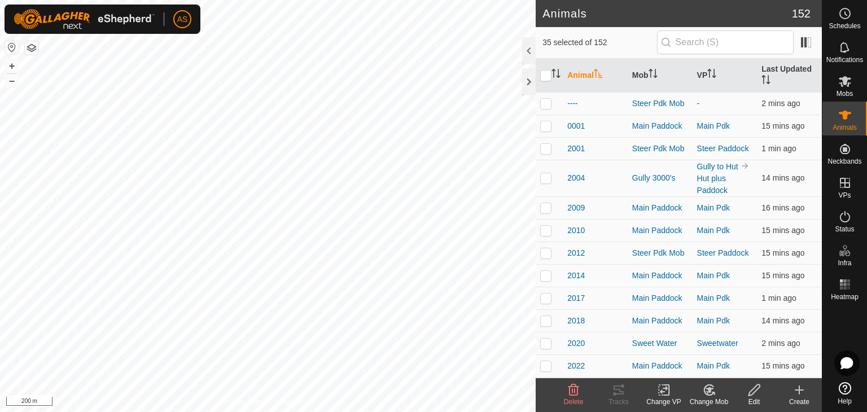
checkbox input "false"
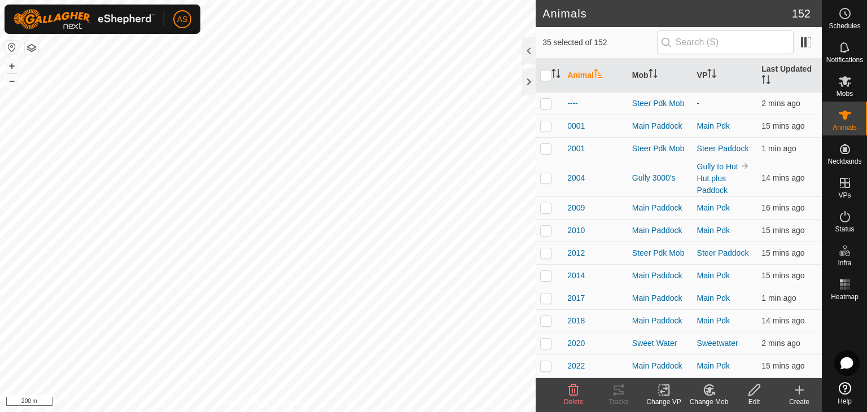
checkbox input "false"
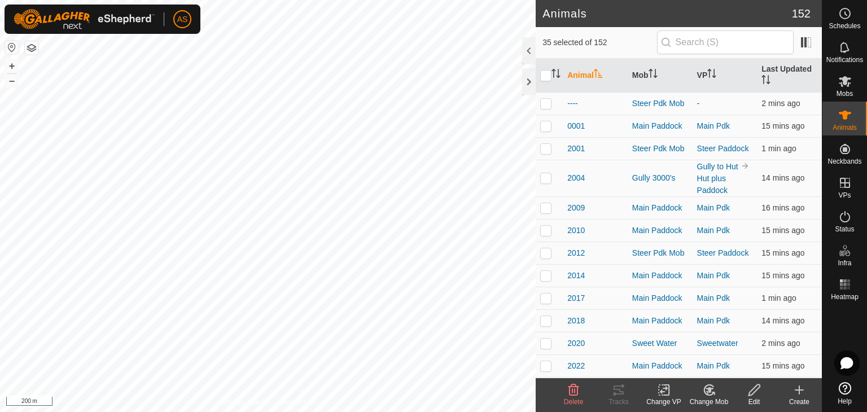
checkbox input "false"
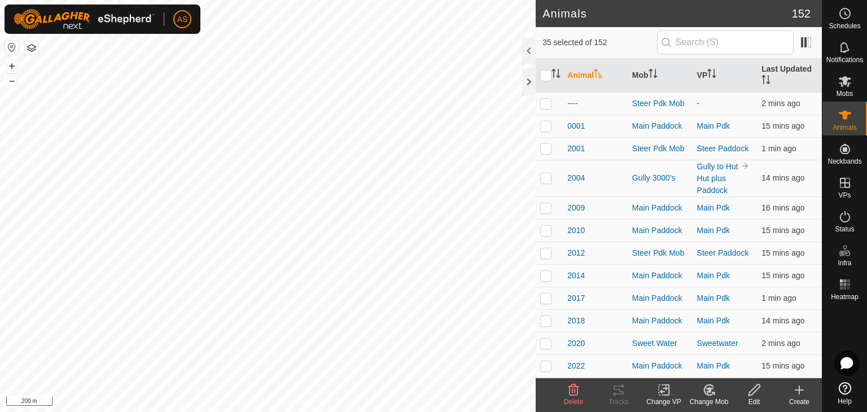
checkbox input "false"
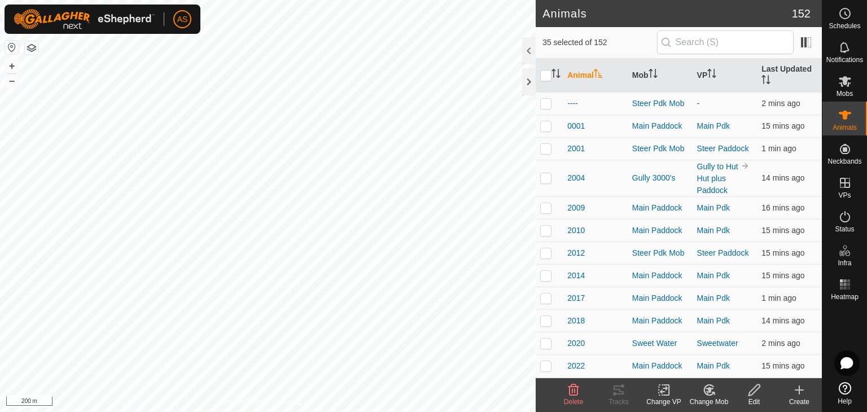
checkbox input "false"
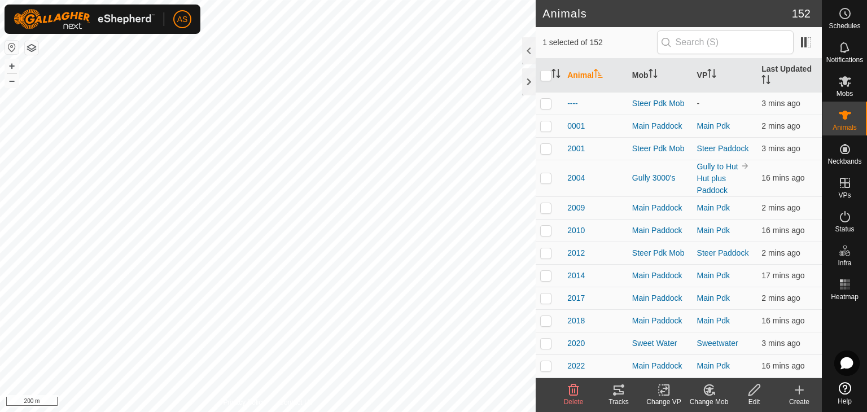
click at [626, 402] on div "Tracks" at bounding box center [618, 402] width 45 height 10
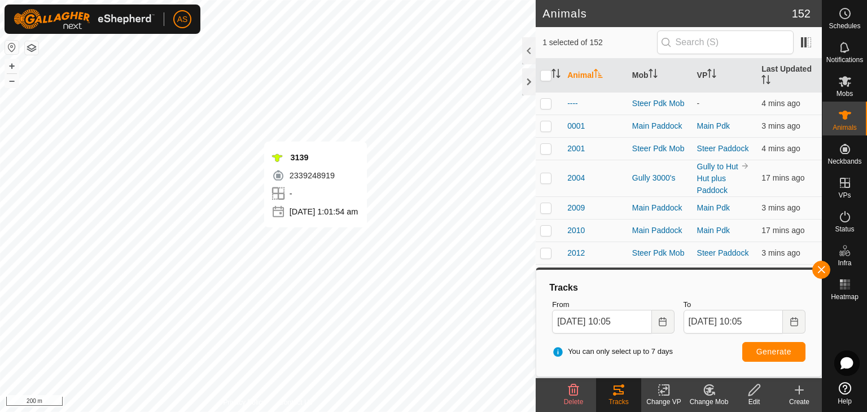
checkbox input "false"
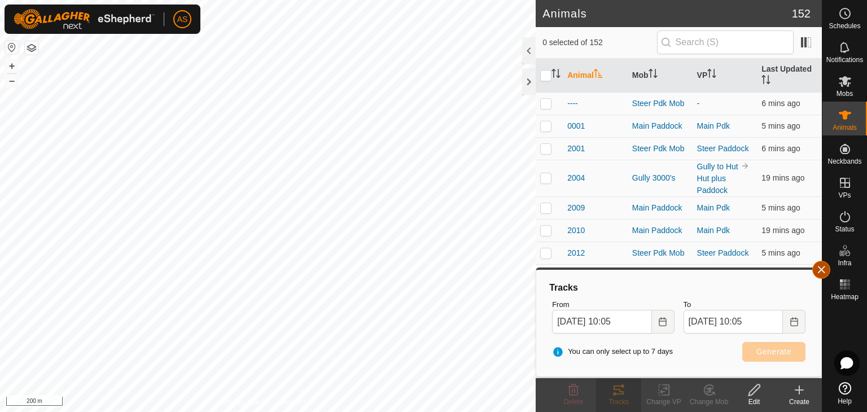
click at [820, 268] on button "button" at bounding box center [821, 270] width 18 height 18
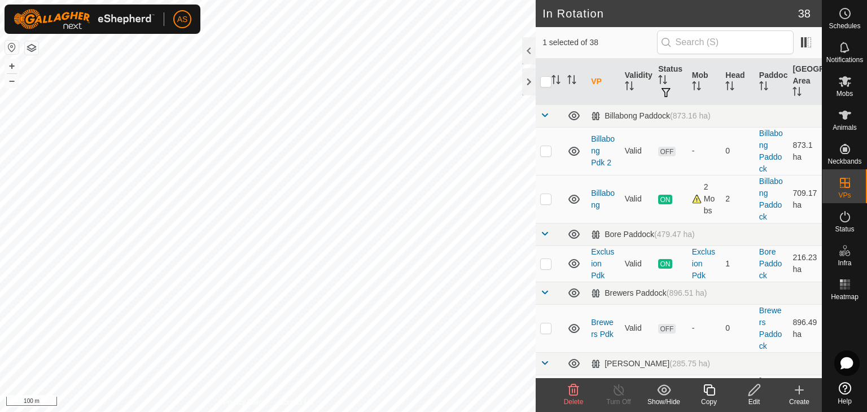
click at [750, 393] on icon at bounding box center [754, 390] width 14 height 14
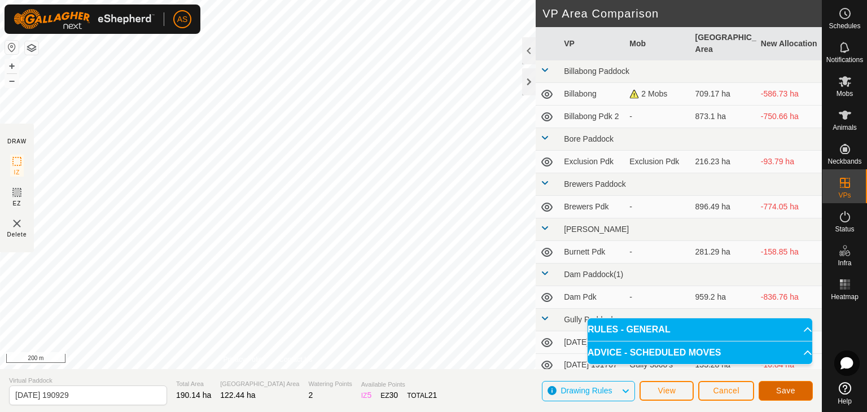
click at [781, 399] on button "Save" at bounding box center [786, 391] width 54 height 20
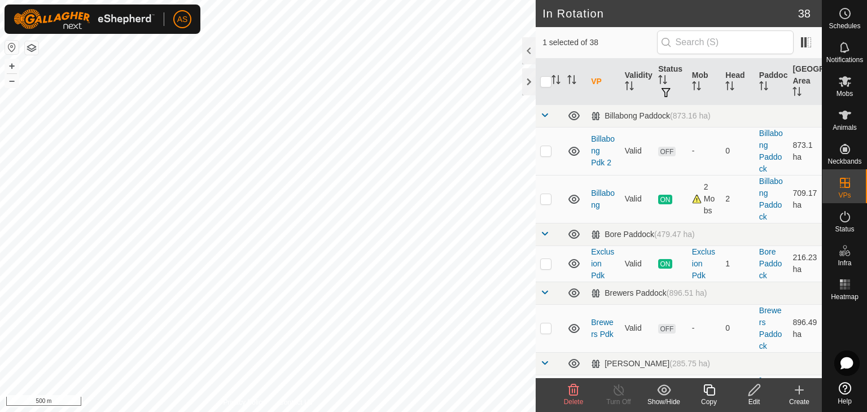
checkbox input "false"
checkbox input "true"
checkbox input "false"
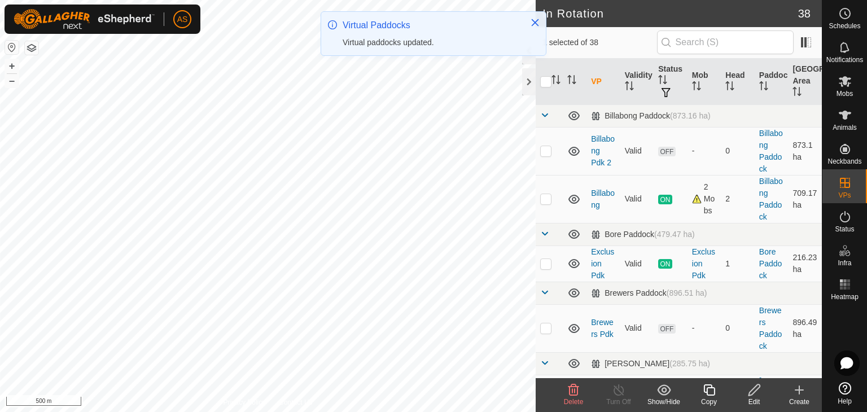
click at [754, 387] on icon at bounding box center [753, 389] width 11 height 11
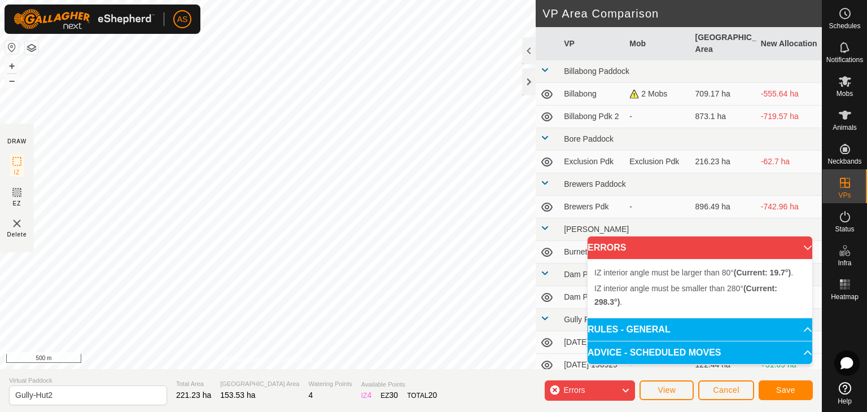
click at [430, 223] on div "IZ interior angle must be larger than 80° (Current: 19.7°) . + – ⇧ i 500 m" at bounding box center [268, 184] width 536 height 369
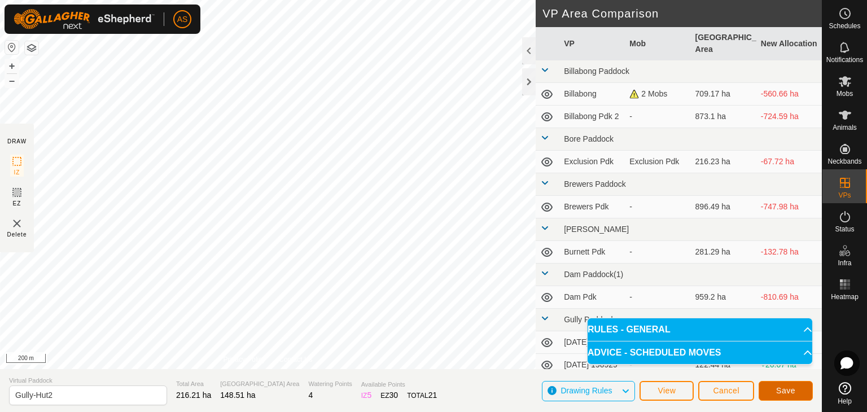
click at [780, 389] on span "Save" at bounding box center [785, 390] width 19 height 9
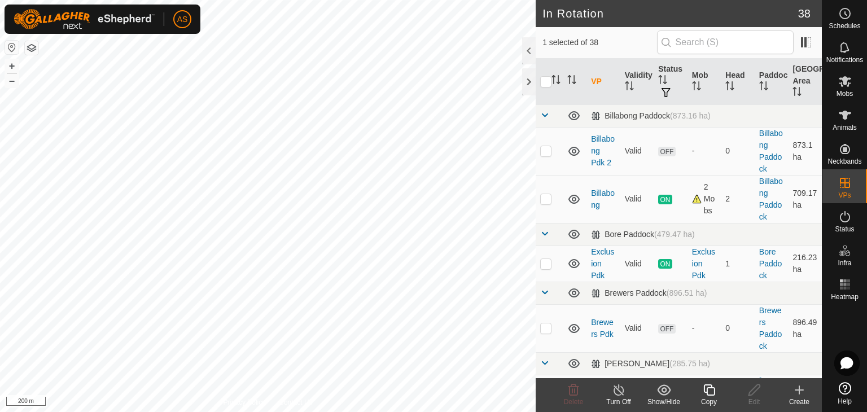
checkbox input "false"
checkbox input "true"
click at [750, 393] on icon at bounding box center [754, 390] width 14 height 14
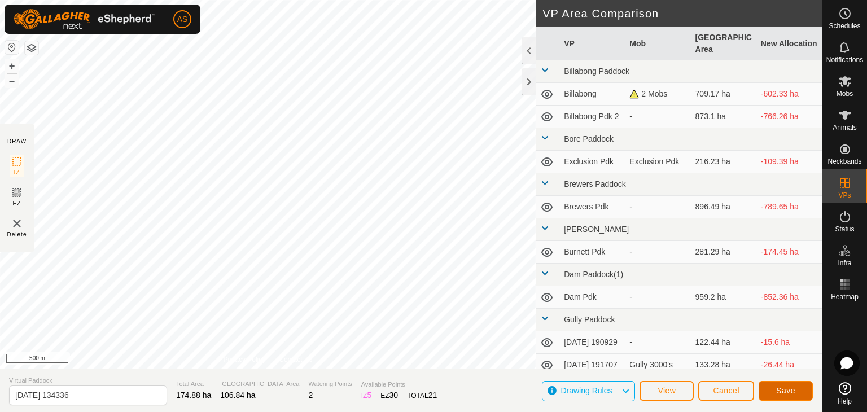
click at [800, 392] on button "Save" at bounding box center [786, 391] width 54 height 20
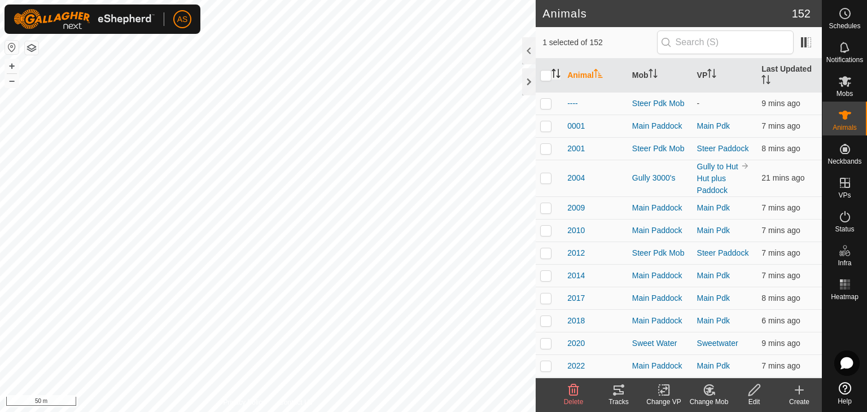
click at [555, 73] on icon "Activate to sort" at bounding box center [555, 73] width 9 height 9
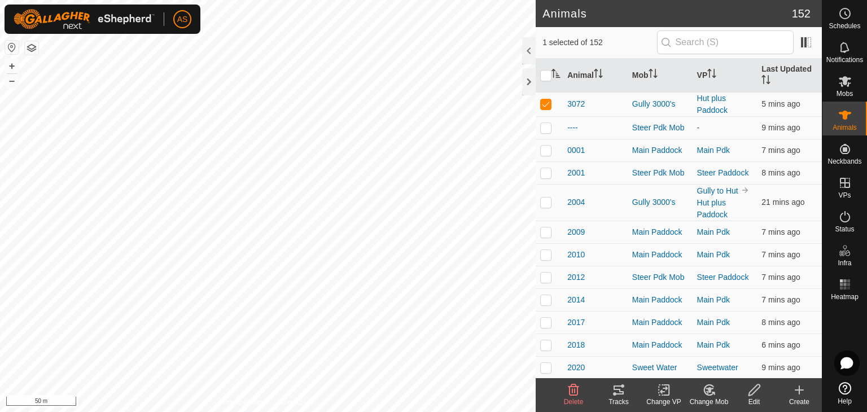
click at [615, 393] on icon at bounding box center [619, 390] width 10 height 9
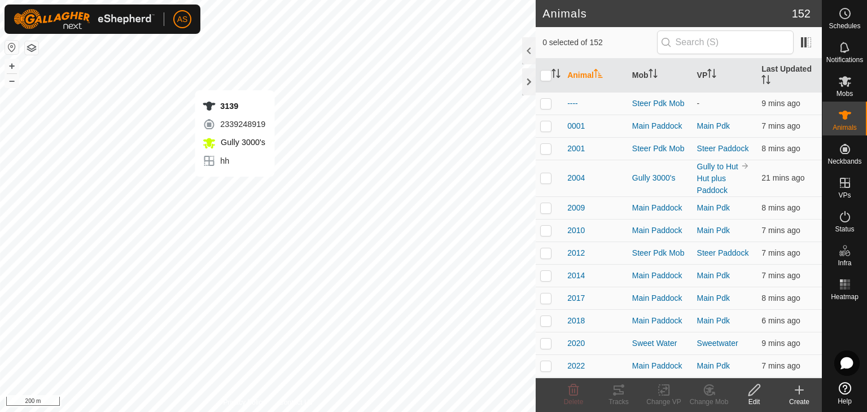
checkbox input "true"
